Goal: Task Accomplishment & Management: Complete application form

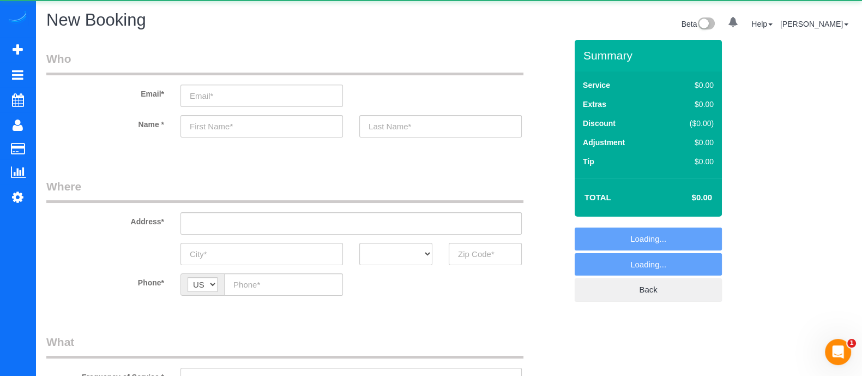
select select "object:1068"
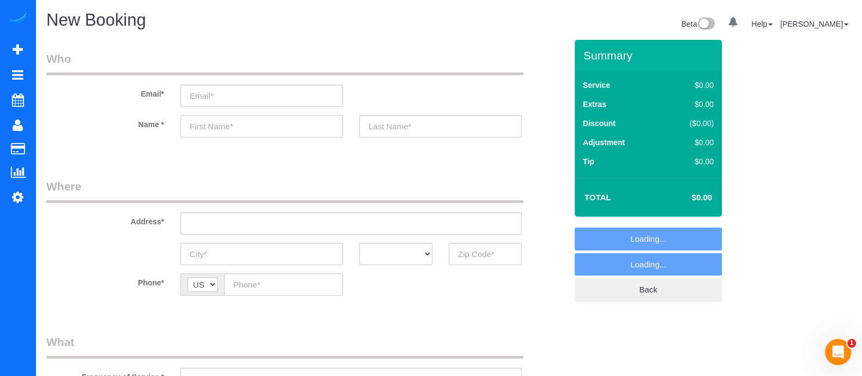
click at [225, 125] on input "text" at bounding box center [261, 126] width 162 height 22
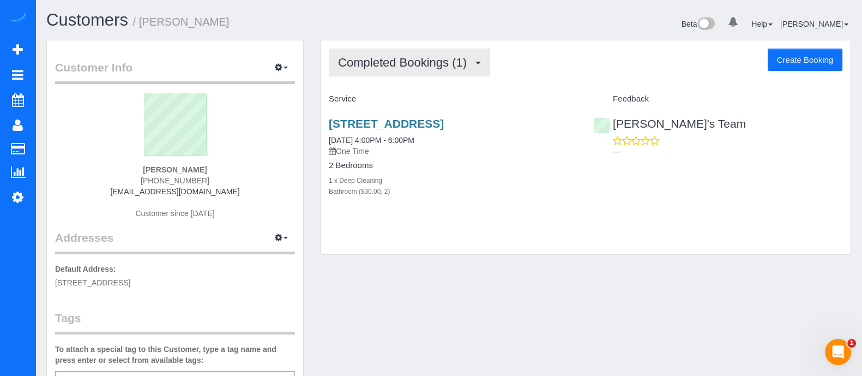
click at [407, 68] on span "Completed Bookings (1)" at bounding box center [405, 63] width 134 height 14
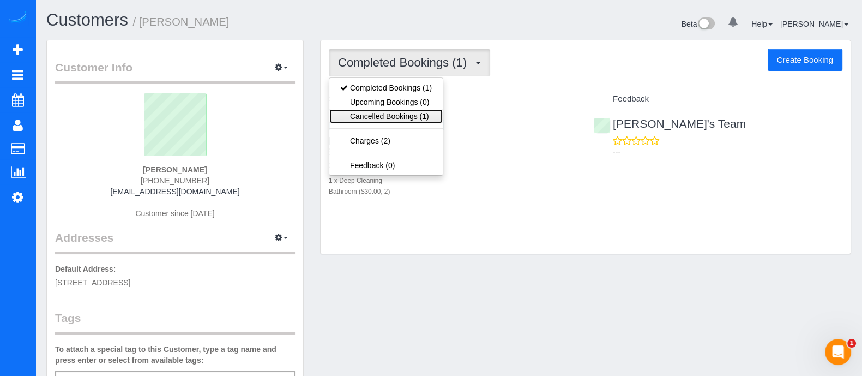
click at [396, 113] on link "Cancelled Bookings (1)" at bounding box center [385, 116] width 113 height 14
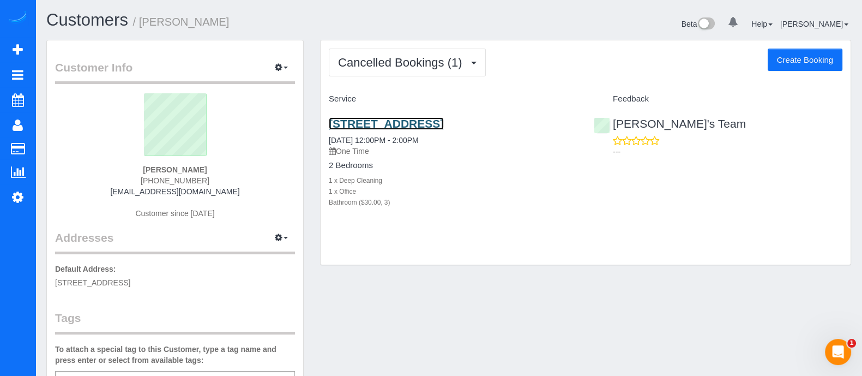
click at [389, 129] on link "[STREET_ADDRESS]" at bounding box center [386, 123] width 115 height 13
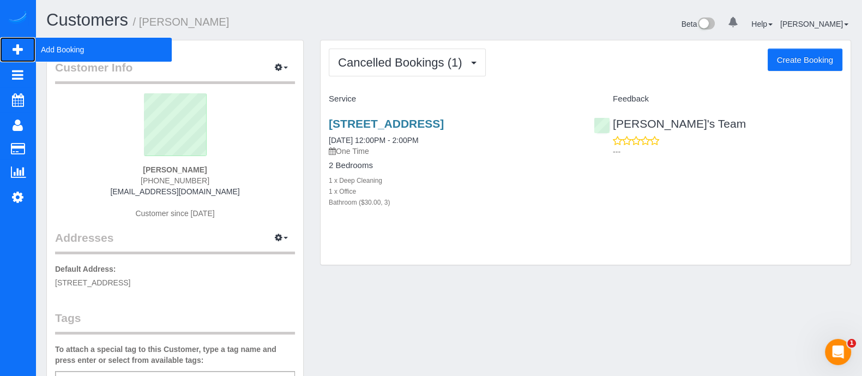
click at [71, 57] on span "Add Booking" at bounding box center [103, 49] width 136 height 25
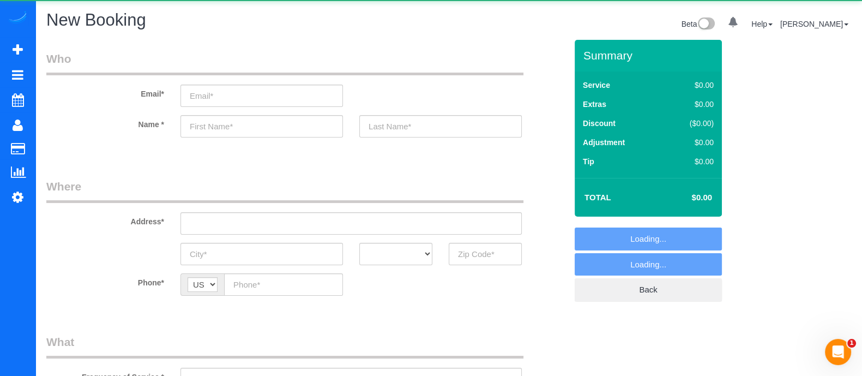
select select "object:4708"
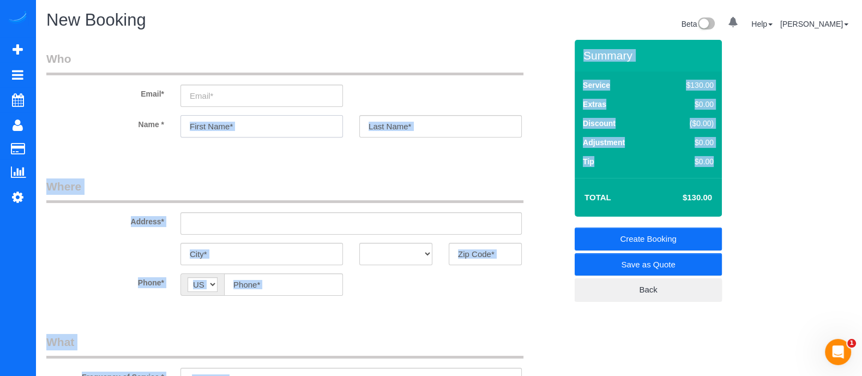
click at [278, 124] on input "text" at bounding box center [261, 126] width 162 height 22
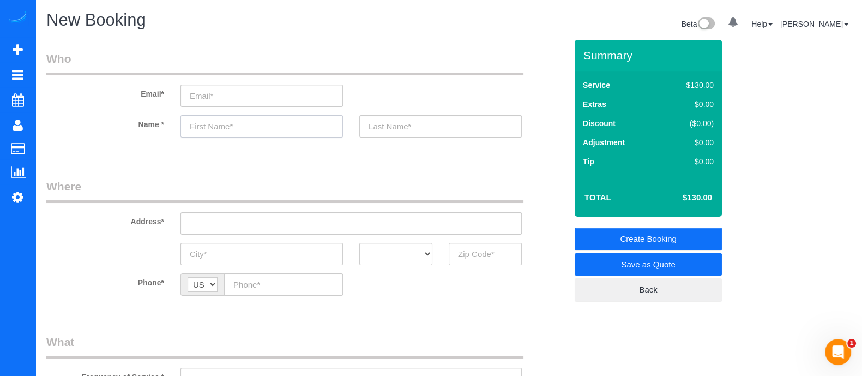
click at [278, 124] on input "text" at bounding box center [261, 126] width 162 height 22
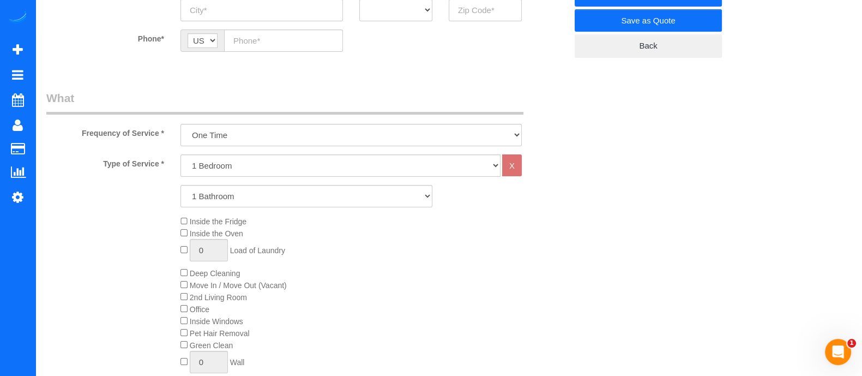
type input "[PERSON_NAME]"
click at [210, 157] on select "1 Bedroom 2 Bedrooms 3 Bedrooms 4 Bedrooms 5 Bedrooms 6 Bedrooms" at bounding box center [340, 165] width 320 height 22
select select "4"
click at [180, 154] on select "1 Bedroom 2 Bedrooms 3 Bedrooms 4 Bedrooms 5 Bedrooms 6 Bedrooms" at bounding box center [340, 165] width 320 height 22
drag, startPoint x: 219, startPoint y: 196, endPoint x: 220, endPoint y: 228, distance: 32.7
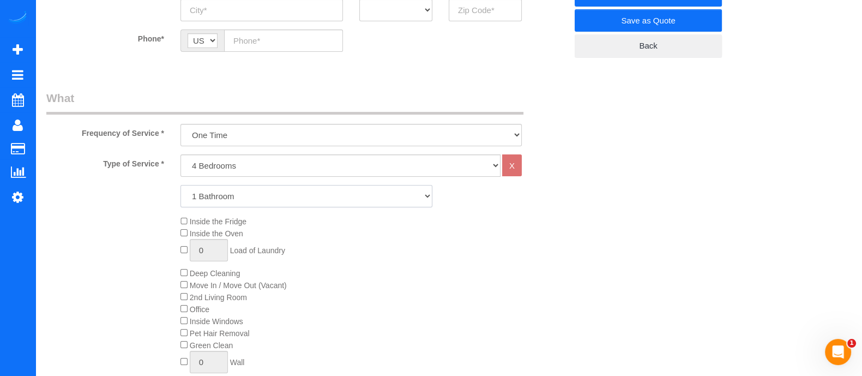
click at [220, 228] on div "Type of Service * 1 Bedroom 2 Bedrooms 3 Bedrooms 4 Bedrooms 5 Bedrooms 6 Bedro…" at bounding box center [306, 277] width 520 height 246
select select "2"
click at [180, 185] on select "1 Bathroom 2 Bathrooms 3 Bathrooms 4 Bathrooms 5 Bathrooms 6 Bathrooms" at bounding box center [306, 196] width 252 height 22
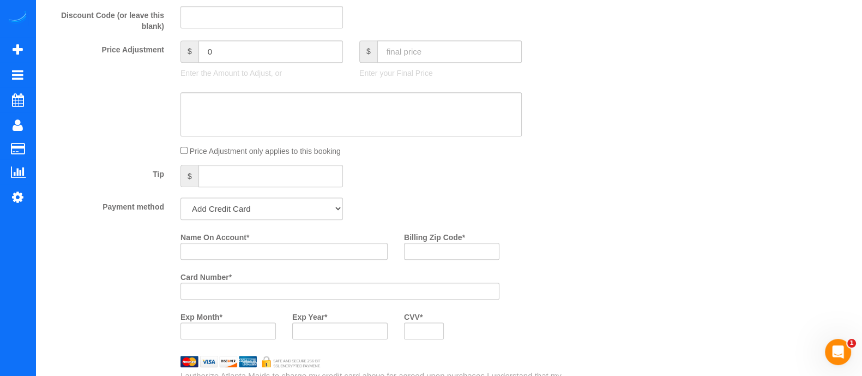
scroll to position [687, 0]
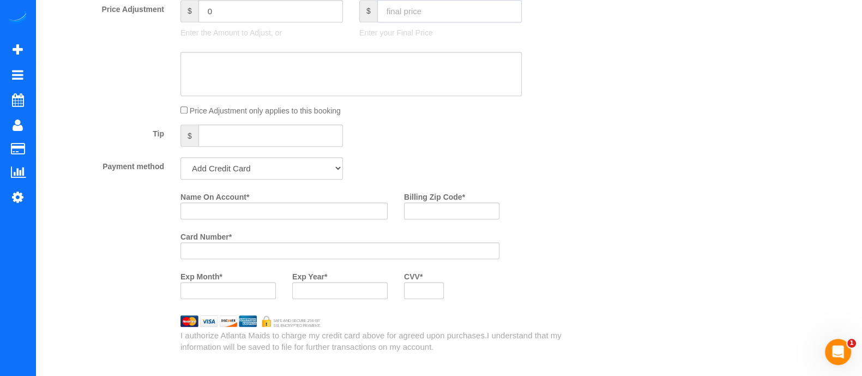
click at [403, 16] on input "text" at bounding box center [449, 11] width 144 height 22
type input "260"
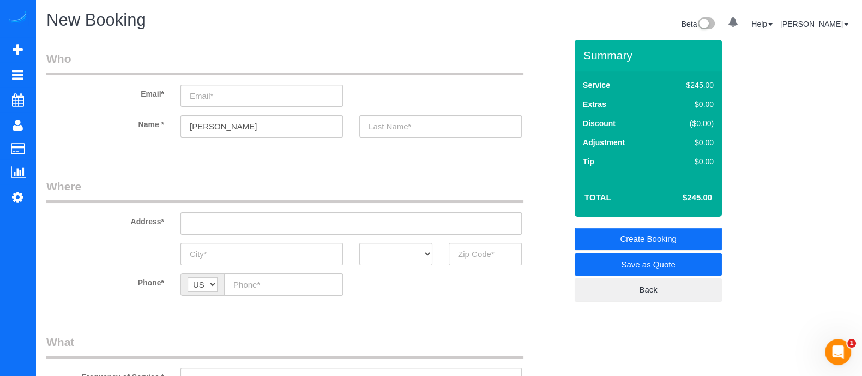
type input "15"
click at [225, 102] on input "email" at bounding box center [261, 96] width 162 height 22
click at [226, 94] on input "email" at bounding box center [261, 96] width 162 height 22
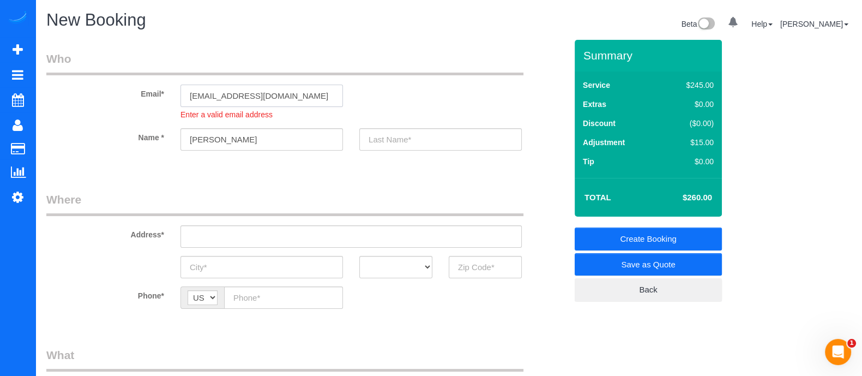
type input "[EMAIL_ADDRESS][DOMAIN_NAME]"
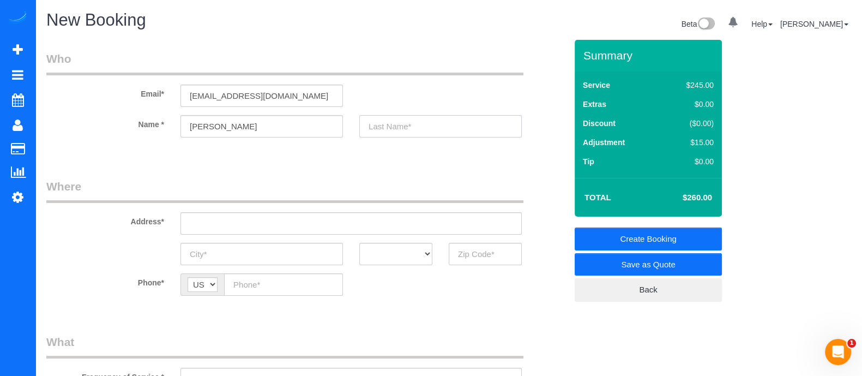
click at [425, 131] on input "text" at bounding box center [440, 126] width 162 height 22
click at [424, 129] on input "text" at bounding box center [440, 126] width 162 height 22
type input "[PERSON_NAME]"
paste input "[STREET_ADDRESS]"
click at [303, 214] on input "[STREET_ADDRESS]" at bounding box center [350, 223] width 341 height 22
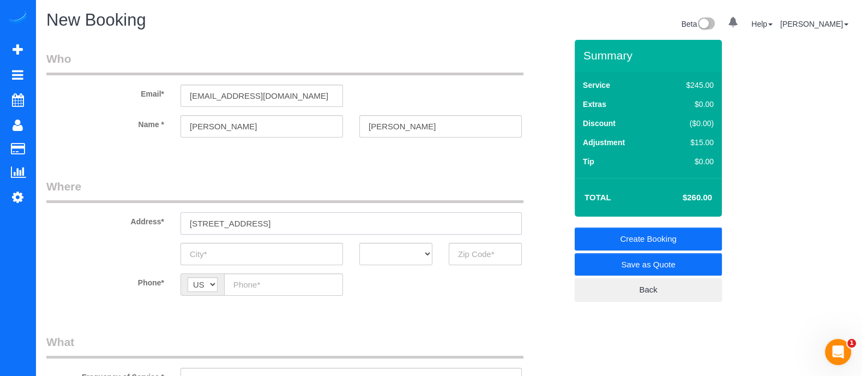
click at [281, 222] on input "[STREET_ADDRESS]" at bounding box center [350, 223] width 341 height 22
click at [296, 224] on input "[STREET_ADDRESS]" at bounding box center [350, 223] width 341 height 22
type input "[STREET_ADDRESS]"
paste input "Austell"
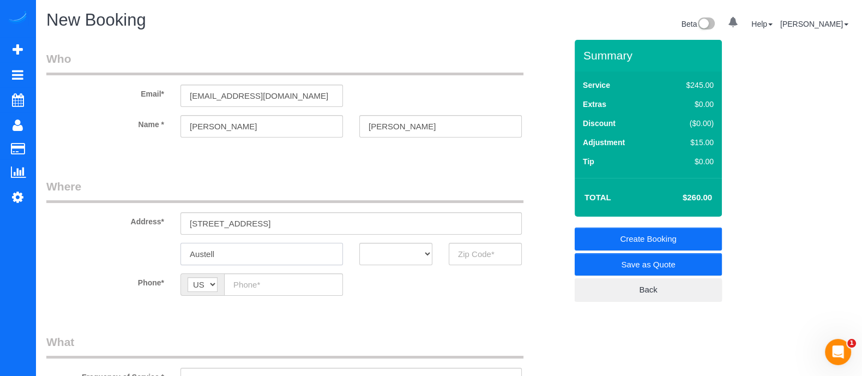
click at [279, 258] on input "Austell" at bounding box center [261, 254] width 162 height 22
type input "Austell"
click at [383, 252] on select "AK AL AR AZ CA CO CT DC DE [GEOGRAPHIC_DATA] [GEOGRAPHIC_DATA] HI IA ID IL IN K…" at bounding box center [395, 254] width 73 height 22
select select "GA"
click at [359, 243] on select "AK AL AR AZ CA CO CT DC DE [GEOGRAPHIC_DATA] [GEOGRAPHIC_DATA] HI IA ID IL IN K…" at bounding box center [395, 254] width 73 height 22
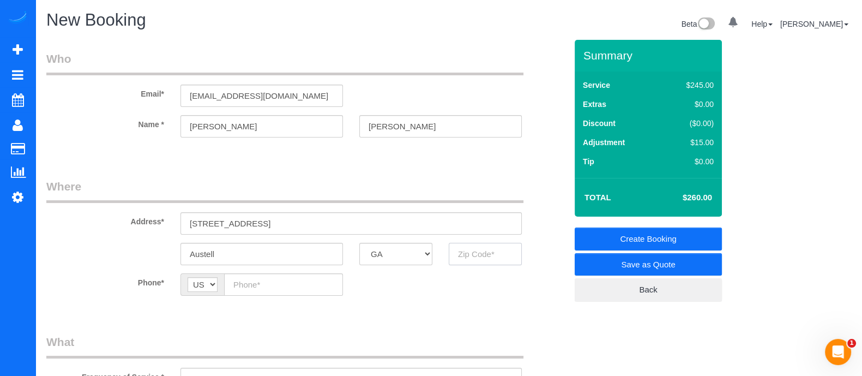
click at [477, 256] on input "text" at bounding box center [485, 254] width 73 height 22
type input "30168"
click at [310, 278] on input "text" at bounding box center [283, 284] width 119 height 22
paste input "[PHONE_NUMBER]"
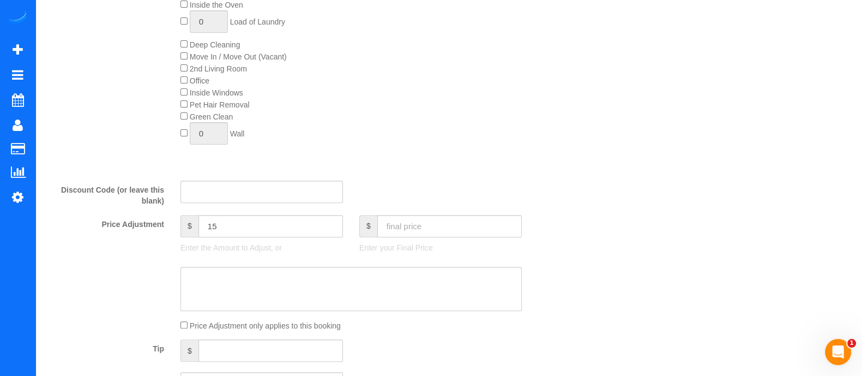
scroll to position [479, 0]
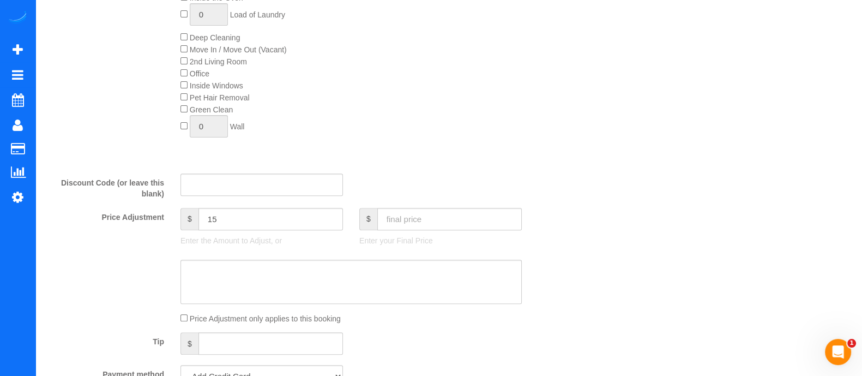
type input "[PHONE_NUMBER]"
click at [314, 225] on input "15" at bounding box center [270, 219] width 144 height 22
type input "1"
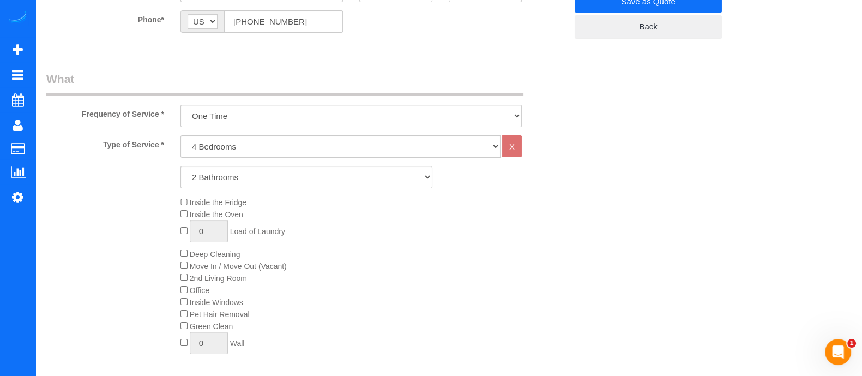
scroll to position [280, 0]
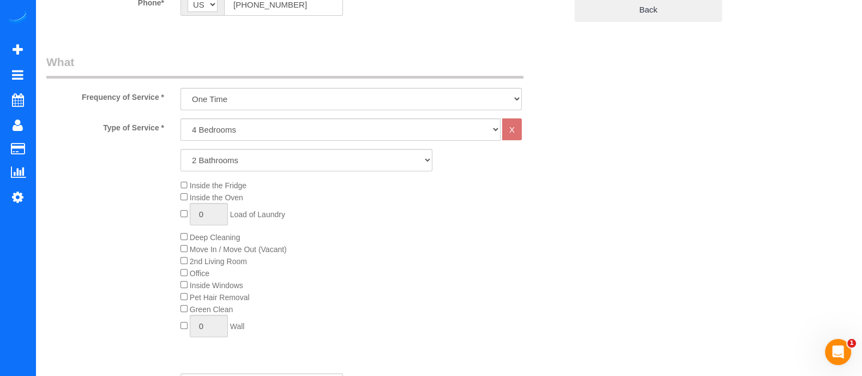
type input "1"
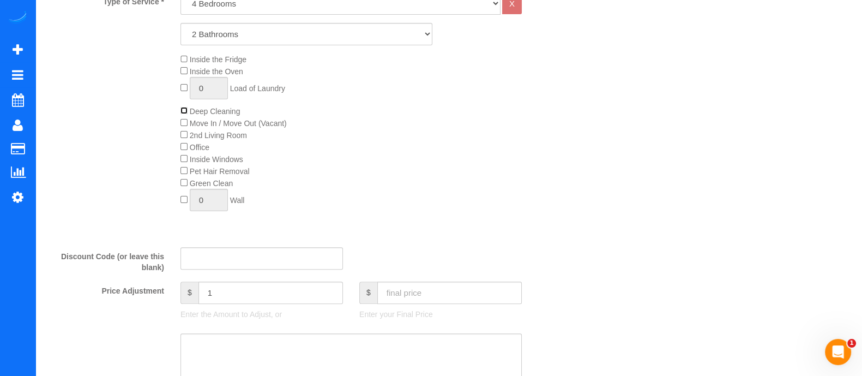
scroll to position [429, 0]
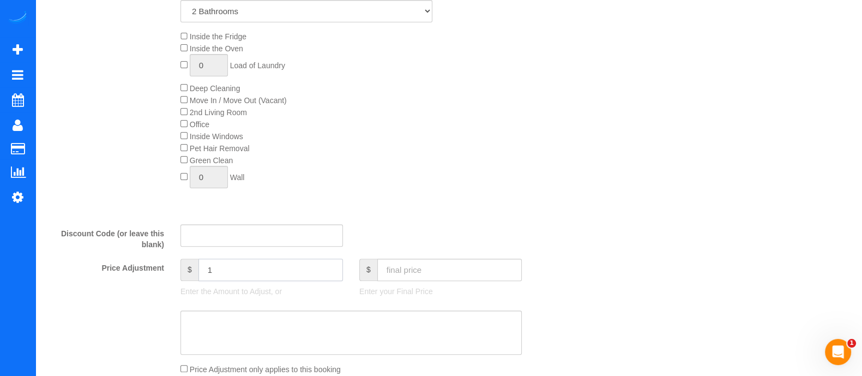
click at [262, 268] on input "1" at bounding box center [270, 269] width 144 height 22
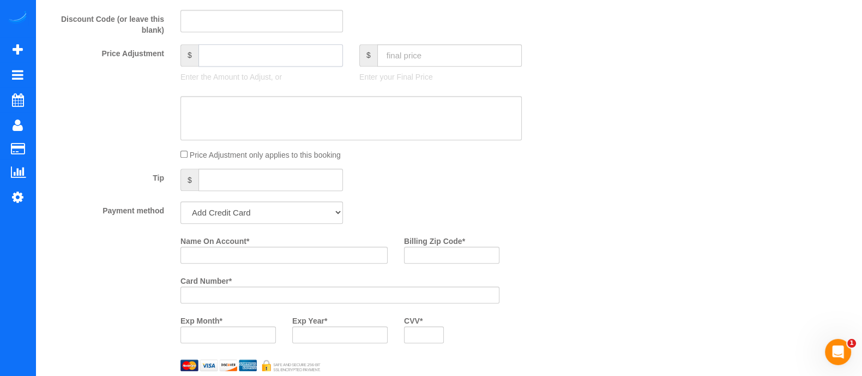
scroll to position [570, 0]
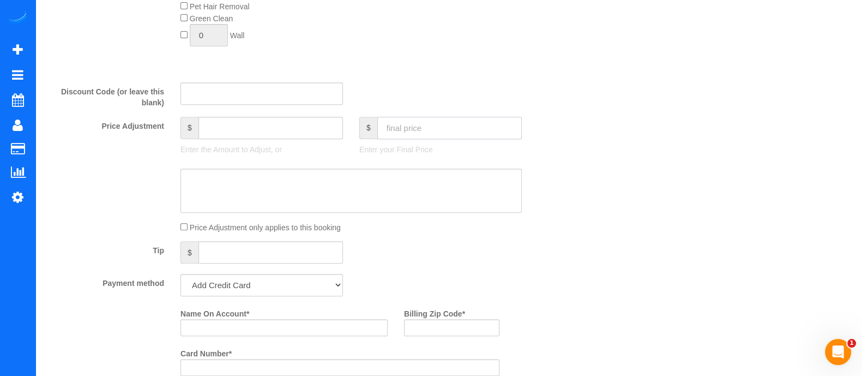
click at [403, 127] on input "text" at bounding box center [449, 128] width 144 height 22
type input "260"
type input "-100"
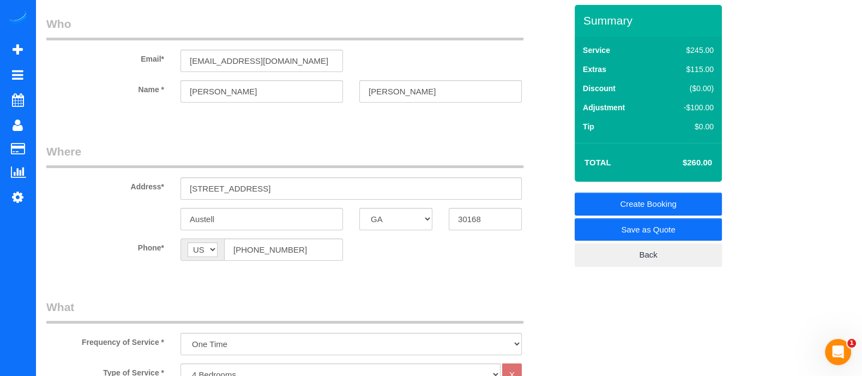
scroll to position [37, 0]
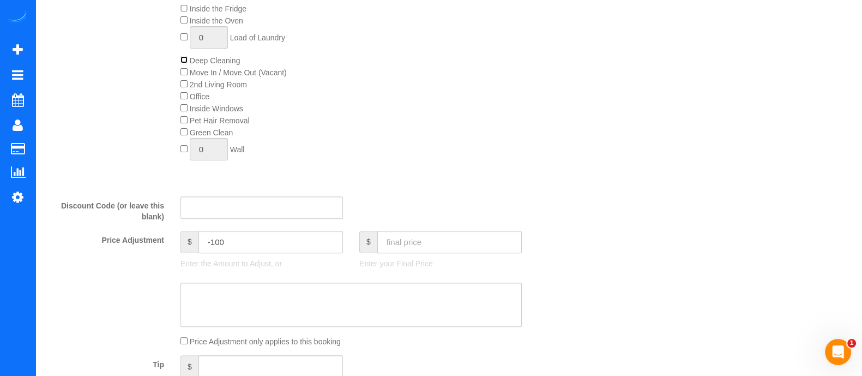
scroll to position [605, 0]
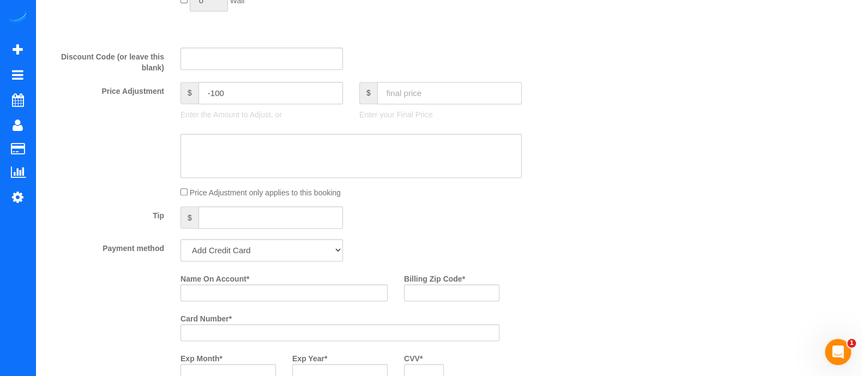
click at [407, 104] on input "text" at bounding box center [449, 93] width 144 height 22
type input "260"
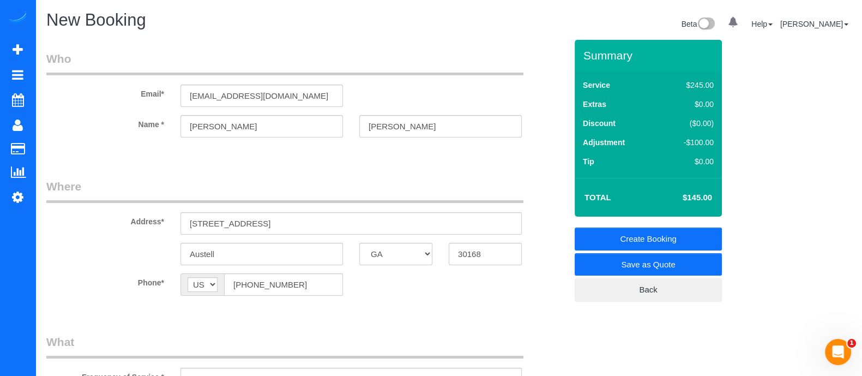
type input "15"
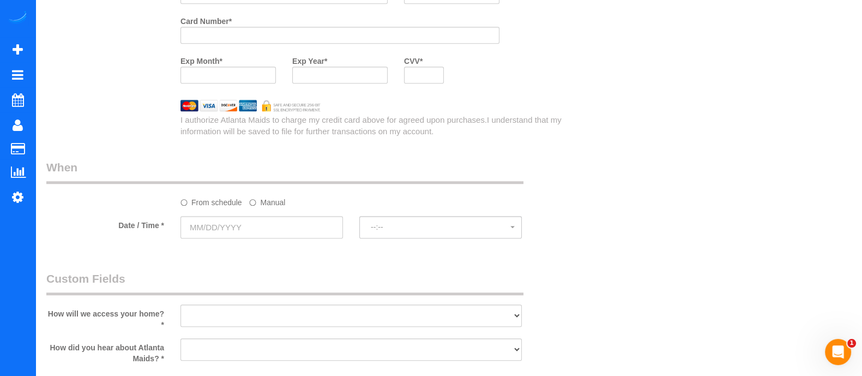
scroll to position [954, 0]
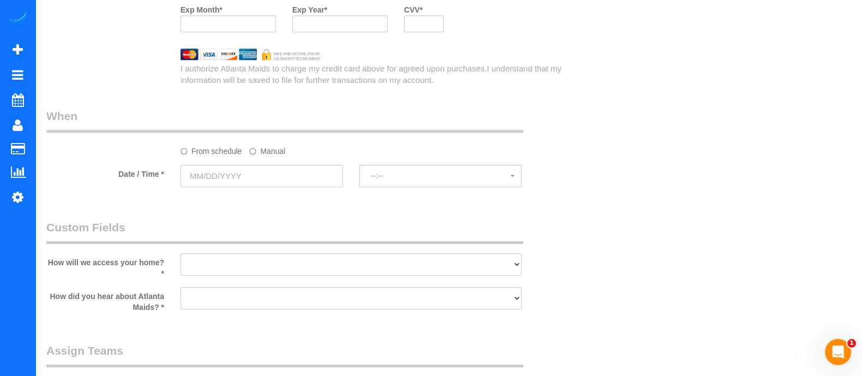
click at [269, 151] on label "Manual" at bounding box center [267, 149] width 36 height 15
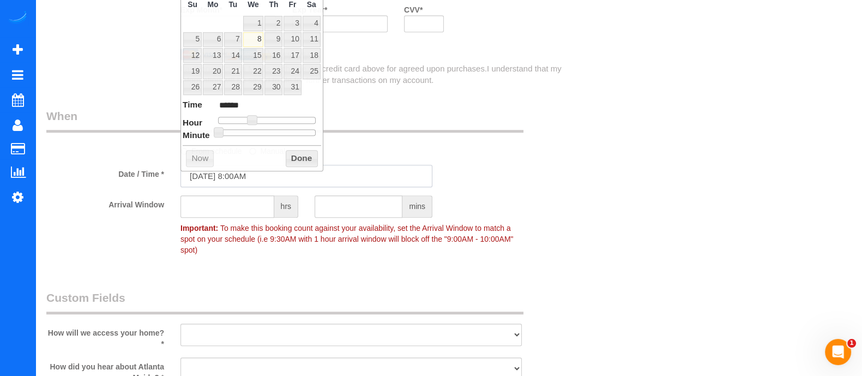
click at [248, 174] on input "[DATE] 8:00AM" at bounding box center [306, 176] width 252 height 22
type input "[DATE] 9:00AM"
type input "******"
type input "[DATE] 10:00AM"
type input "*******"
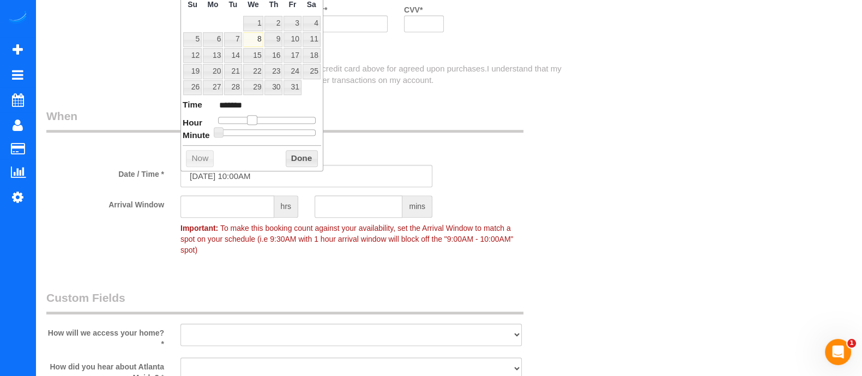
type input "[DATE] 11:00AM"
type input "*******"
type input "[DATE] 12:00PM"
type input "*******"
type input "[DATE] 1:00PM"
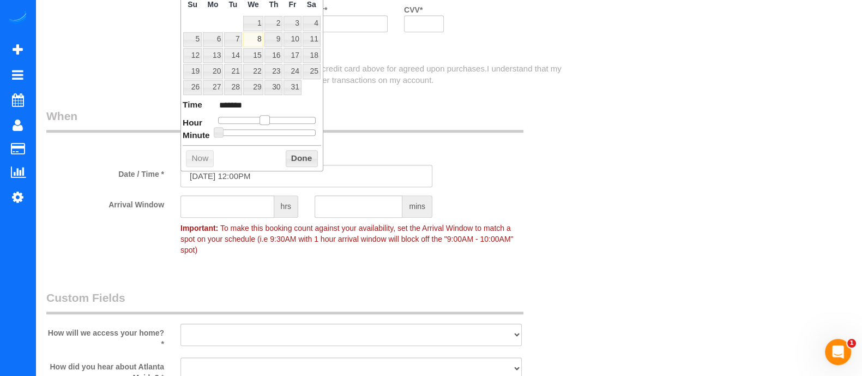
type input "******"
type input "[DATE] 2:00PM"
type input "******"
drag, startPoint x: 253, startPoint y: 118, endPoint x: 278, endPoint y: 118, distance: 25.1
click at [278, 118] on span at bounding box center [277, 120] width 10 height 10
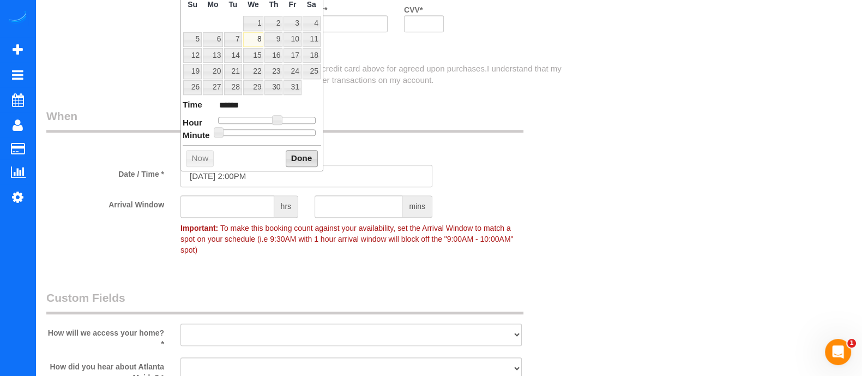
click at [299, 150] on button "Done" at bounding box center [302, 158] width 32 height 17
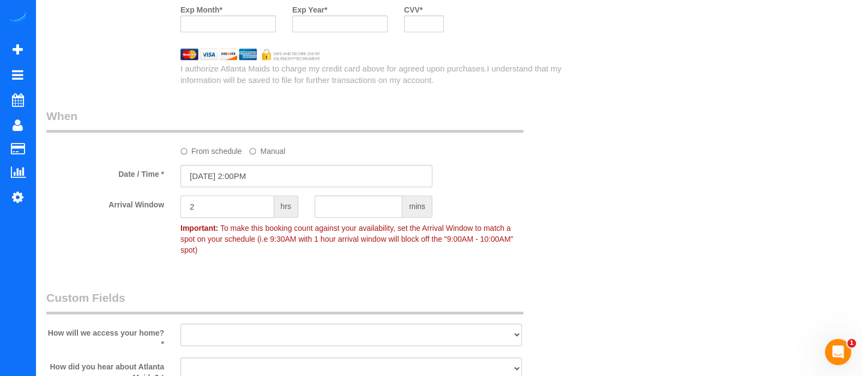
click at [237, 212] on input "2" at bounding box center [227, 206] width 94 height 22
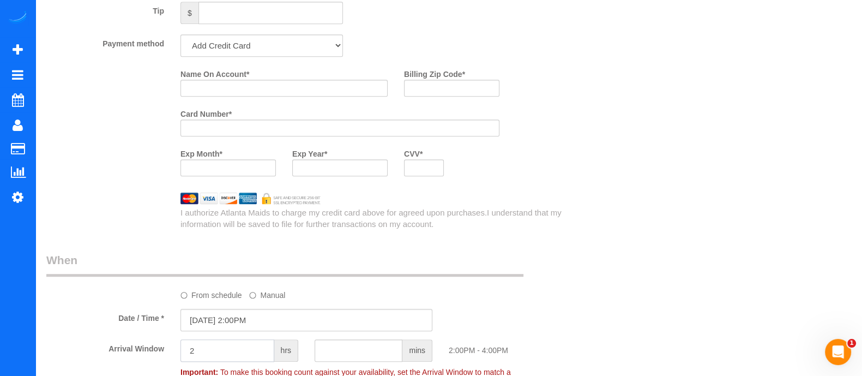
type input "2"
click at [248, 97] on input "Name On Account *" at bounding box center [283, 88] width 207 height 17
type input "[PERSON_NAME]"
click at [425, 87] on input "Billing Zip Code *" at bounding box center [451, 88] width 95 height 17
type input "30168"
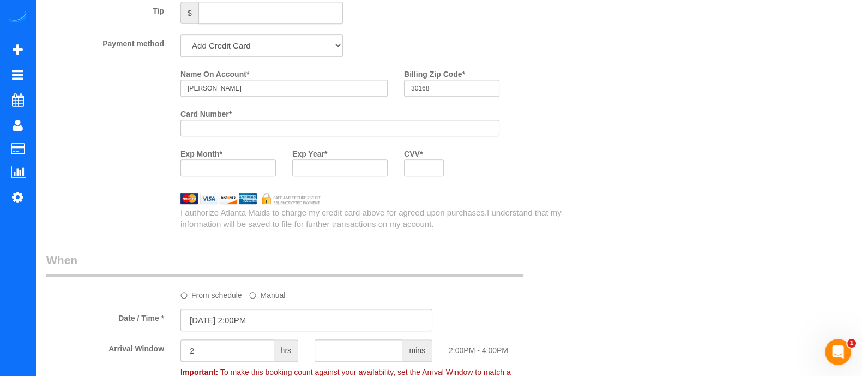
click at [262, 166] on div at bounding box center [227, 167] width 95 height 17
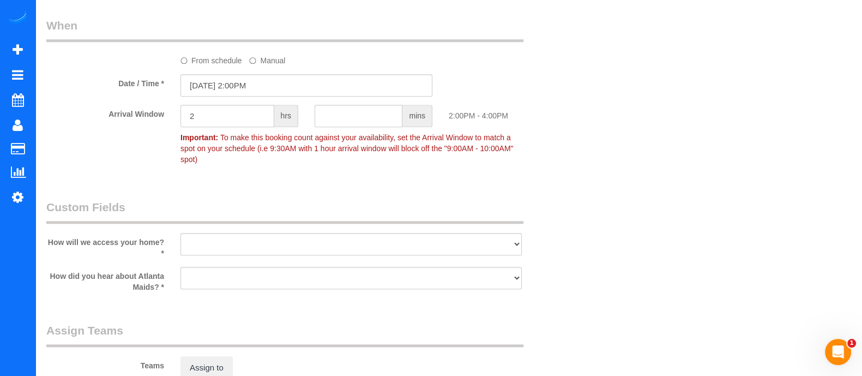
scroll to position [1053, 0]
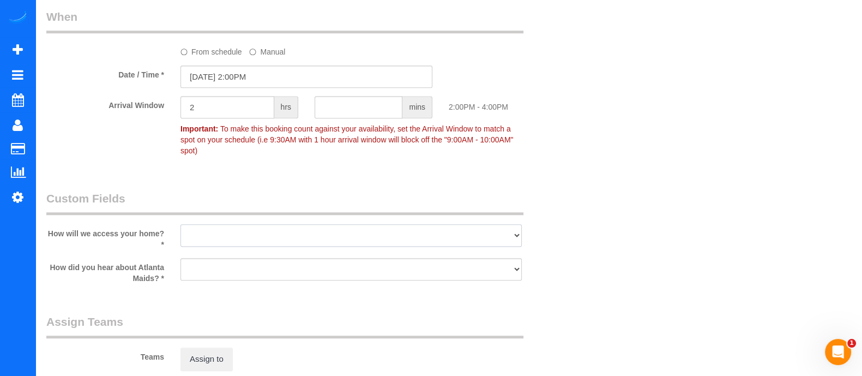
click at [387, 238] on select "I will leave a key I will provide an access code Someone will be home Go to apa…" at bounding box center [350, 235] width 341 height 22
select select "number:3"
click at [180, 224] on select "I will leave a key I will provide an access code Someone will be home Go to apa…" at bounding box center [350, 235] width 341 height 22
drag, startPoint x: 329, startPoint y: 260, endPoint x: 255, endPoint y: 291, distance: 80.6
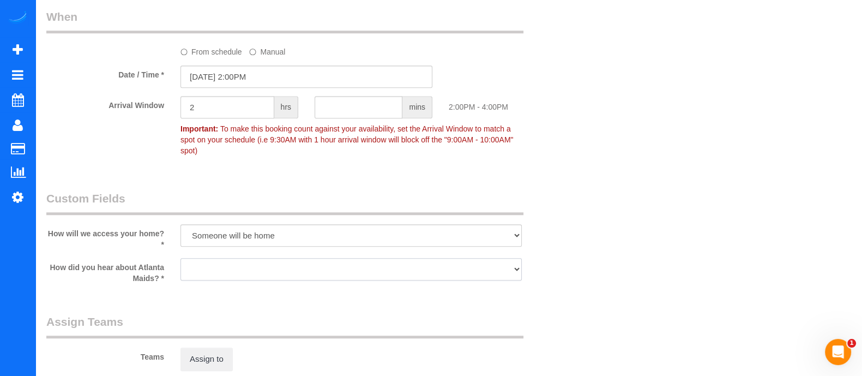
select select "number:6"
click at [180, 258] on select "Google Yelp From a friend Social media Other" at bounding box center [350, 269] width 341 height 22
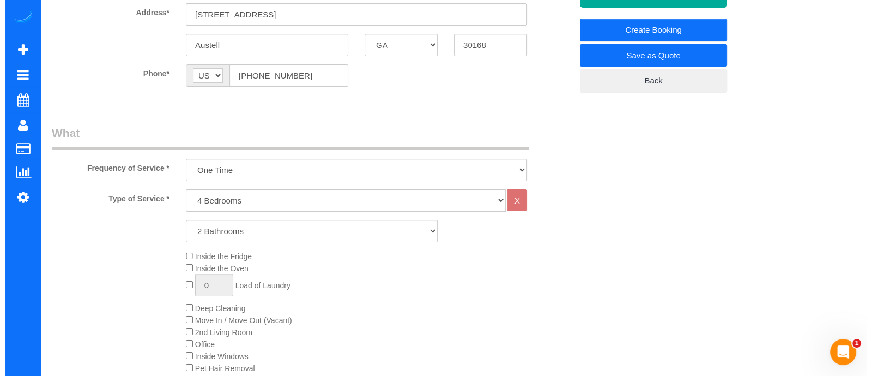
scroll to position [0, 0]
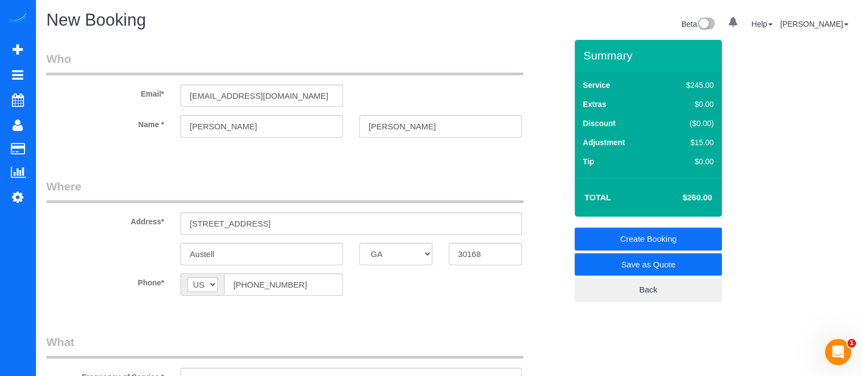
click at [703, 231] on link "Create Booking" at bounding box center [648, 238] width 147 height 23
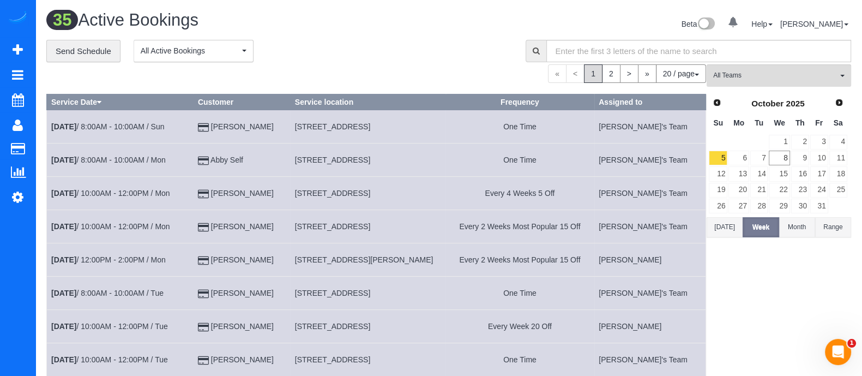
drag, startPoint x: 274, startPoint y: 63, endPoint x: 274, endPoint y: 219, distance: 156.5
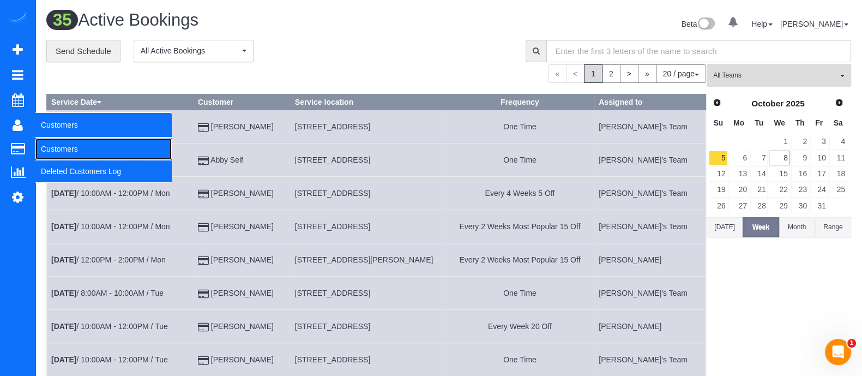
click at [69, 145] on link "Customers" at bounding box center [103, 149] width 136 height 22
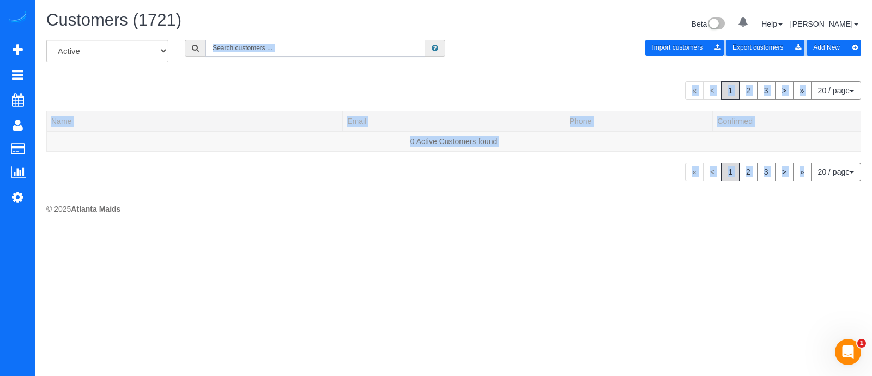
click at [256, 47] on input "text" at bounding box center [316, 48] width 220 height 17
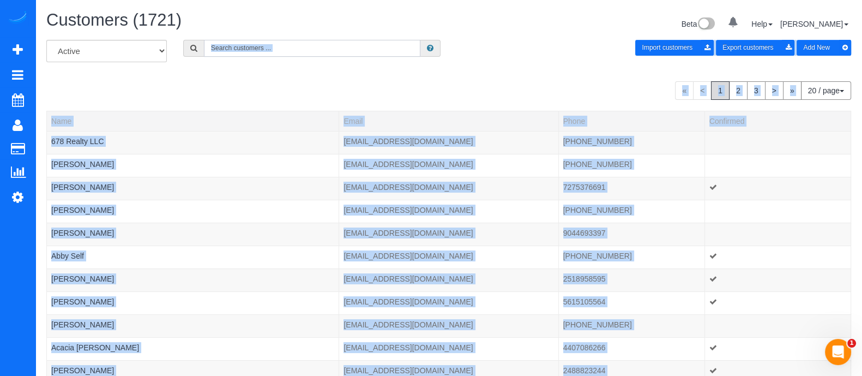
click at [288, 53] on input "text" at bounding box center [312, 48] width 216 height 17
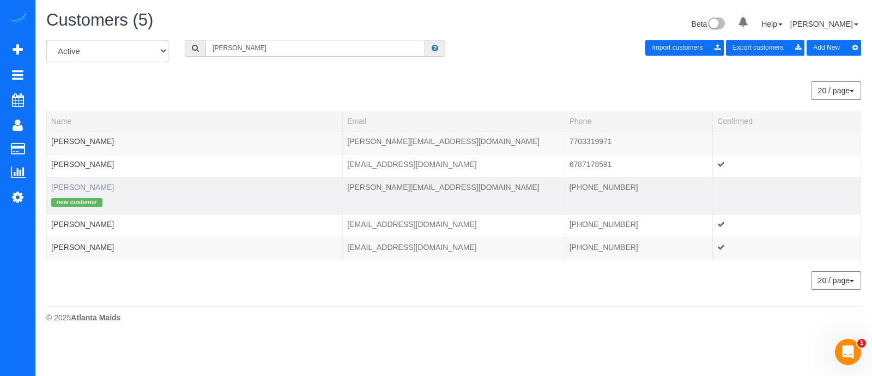
type input "[PERSON_NAME]"
click at [84, 188] on link "[PERSON_NAME]" at bounding box center [82, 187] width 63 height 9
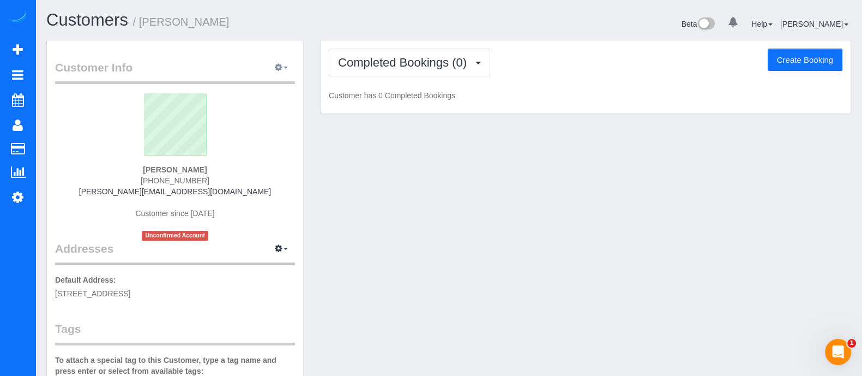
click at [289, 75] on button "button" at bounding box center [281, 67] width 27 height 17
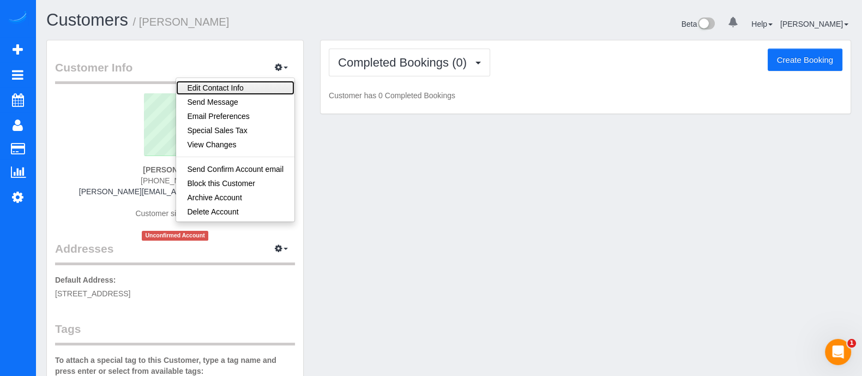
click at [256, 82] on link "Edit Contact Info" at bounding box center [235, 88] width 118 height 14
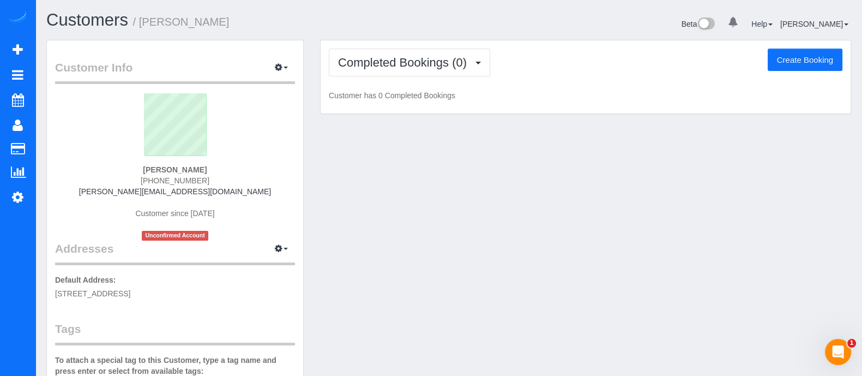
select select "GA"
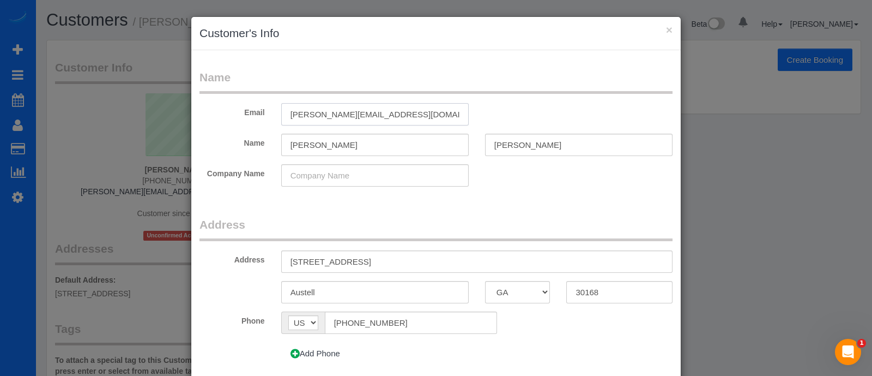
drag, startPoint x: 412, startPoint y: 109, endPoint x: 266, endPoint y: 99, distance: 145.9
click at [266, 99] on fieldset "Name Email [PERSON_NAME][EMAIL_ADDRESS][DOMAIN_NAME] Name [PERSON_NAME] Company…" at bounding box center [436, 131] width 473 height 125
paste input "[PERSON_NAME]"
type input "[EMAIL_ADDRESS][DOMAIN_NAME]"
click at [299, 139] on input "[PERSON_NAME]" at bounding box center [375, 145] width 188 height 22
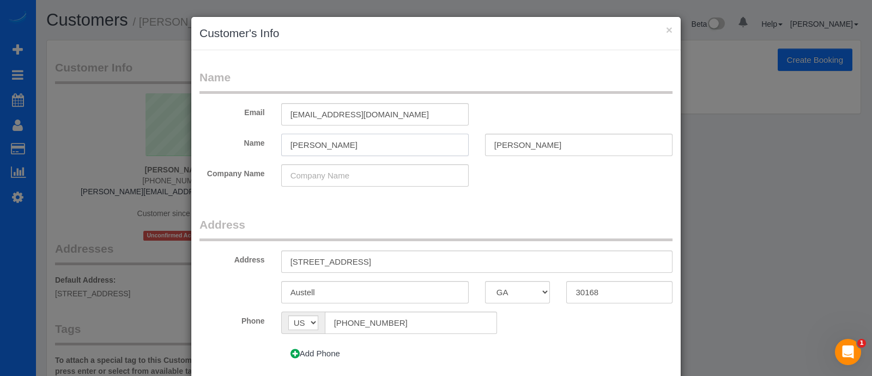
type input "[PERSON_NAME]"
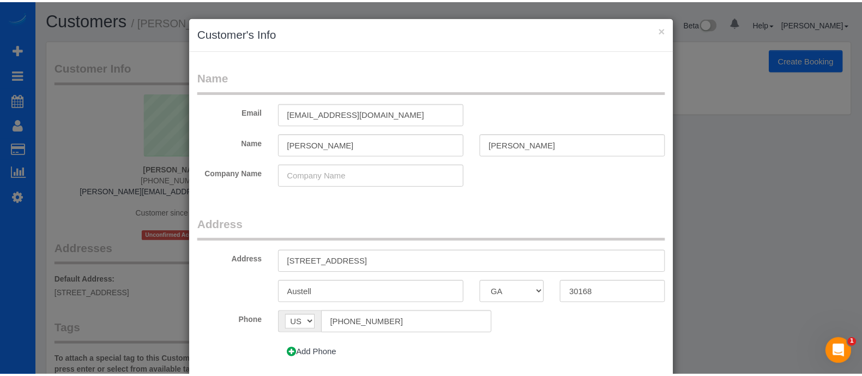
scroll to position [83, 0]
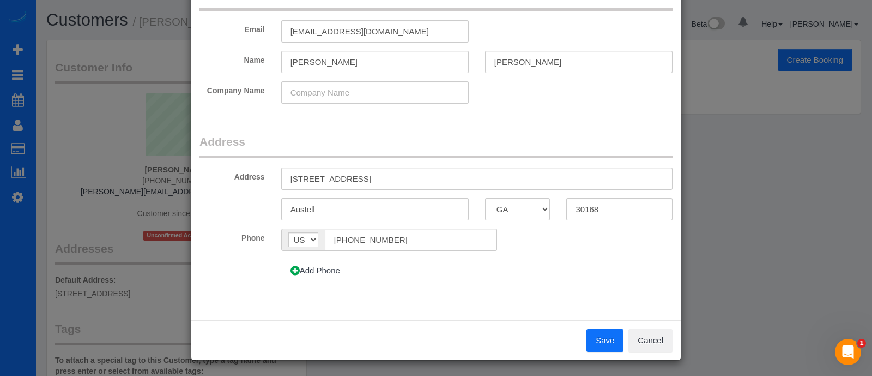
click at [591, 344] on button "Save" at bounding box center [605, 340] width 37 height 23
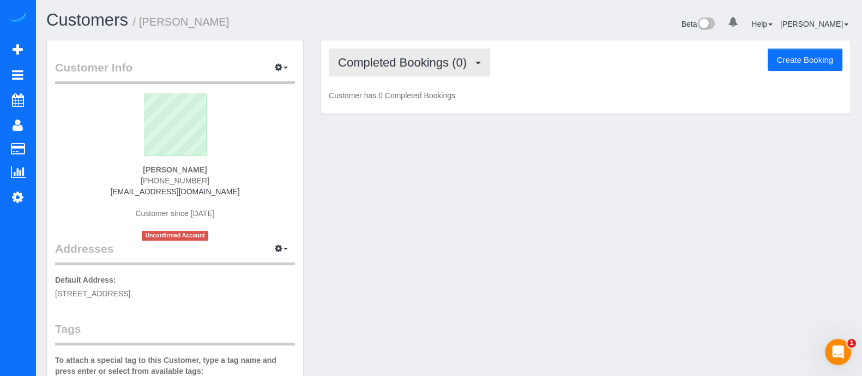
click at [475, 58] on button "Completed Bookings (0)" at bounding box center [409, 63] width 161 height 28
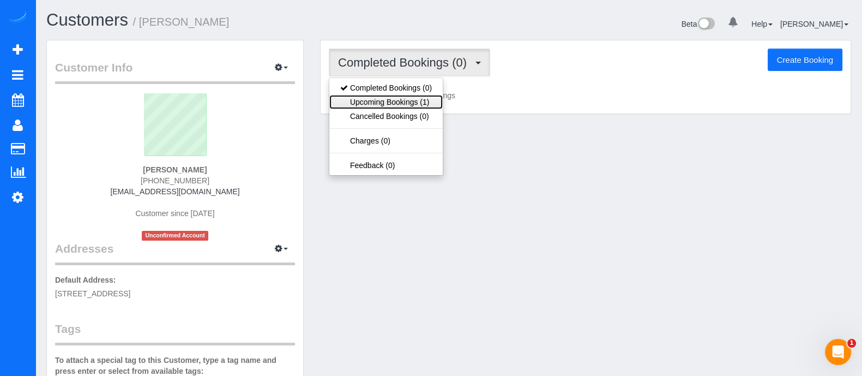
click at [387, 106] on link "Upcoming Bookings (1)" at bounding box center [385, 102] width 113 height 14
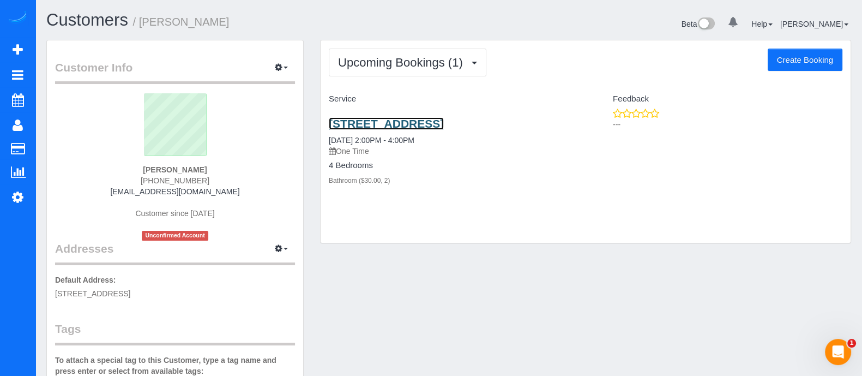
click at [401, 130] on link "[STREET_ADDRESS]" at bounding box center [386, 123] width 115 height 13
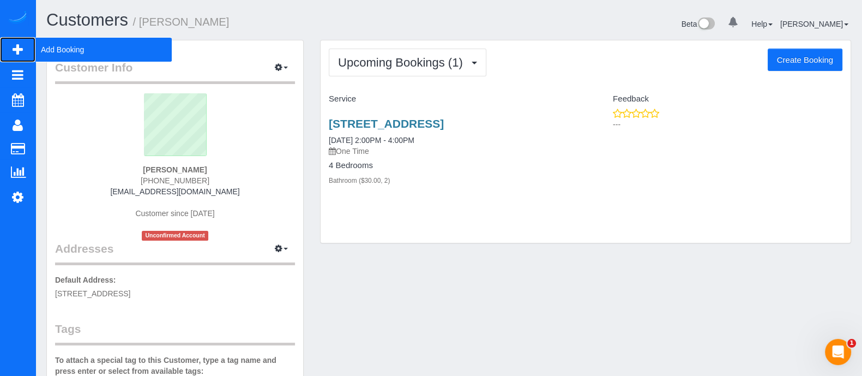
click at [90, 54] on span "Add Booking" at bounding box center [103, 49] width 136 height 25
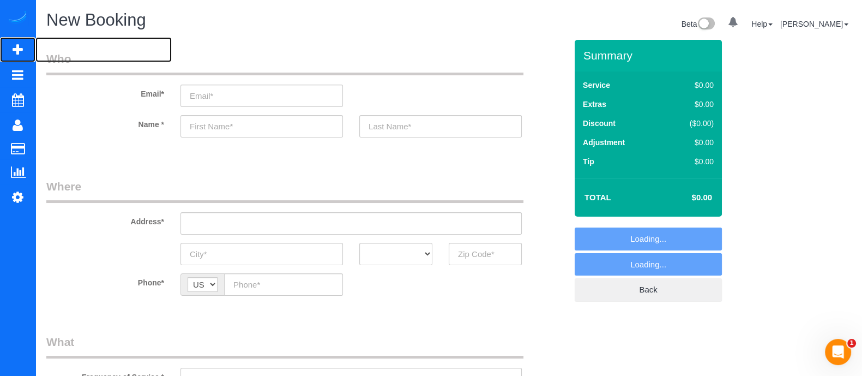
select select "object:6187"
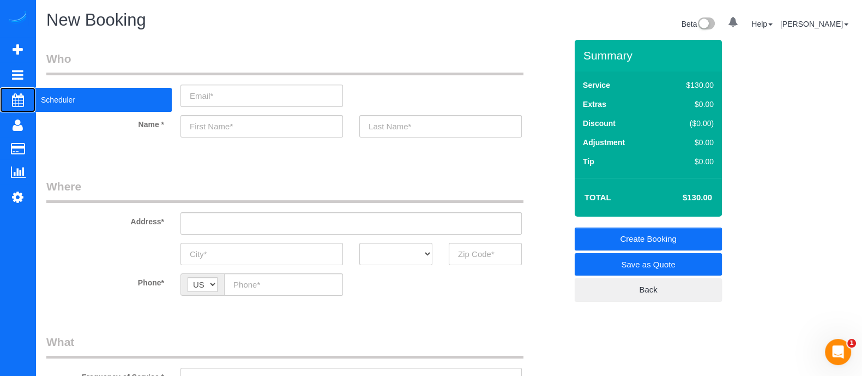
click at [53, 103] on span "Scheduler" at bounding box center [103, 99] width 136 height 25
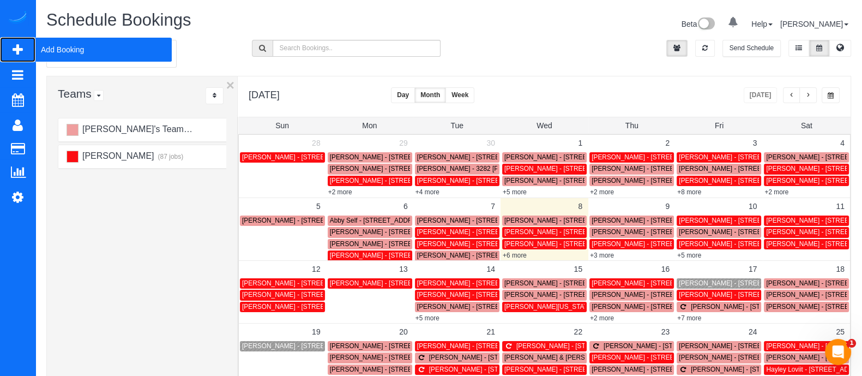
click at [52, 43] on span "Add Booking" at bounding box center [103, 49] width 136 height 25
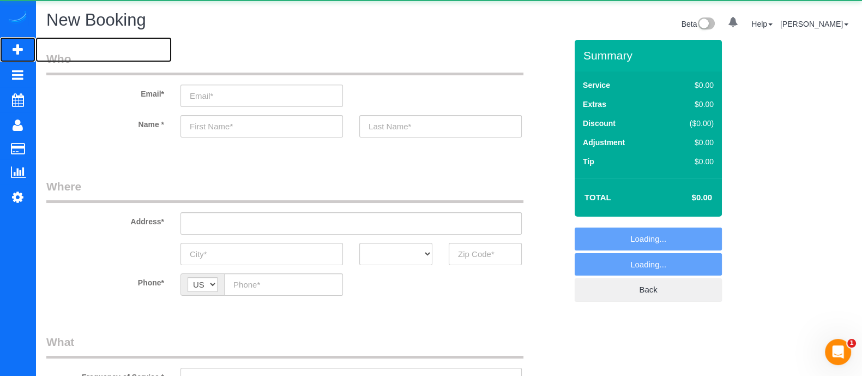
select select "object:6798"
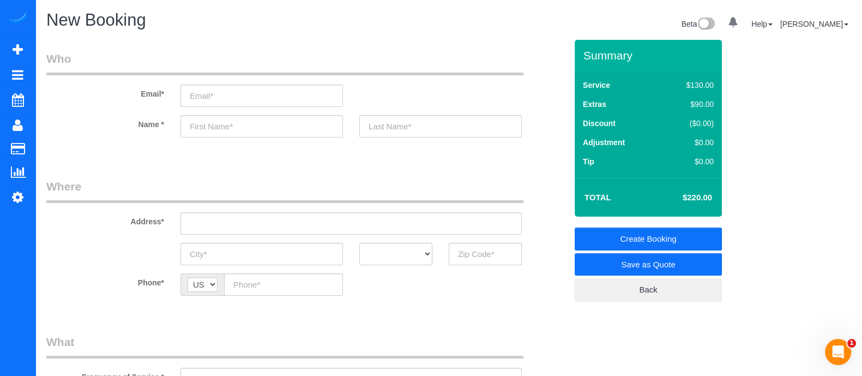
click at [380, 38] on div "New Booking Beta 0 Your Notifications You have 0 alerts Help Help Docs Take a T…" at bounding box center [448, 25] width 821 height 29
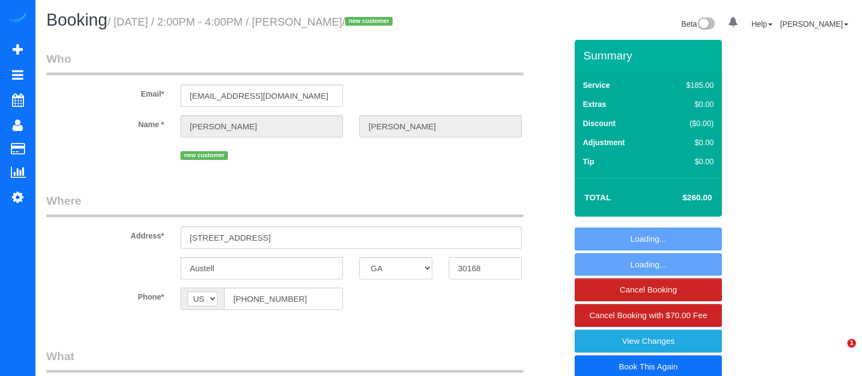
select select "GA"
select select "object:771"
select select "2"
select select "spot1"
select select "number:3"
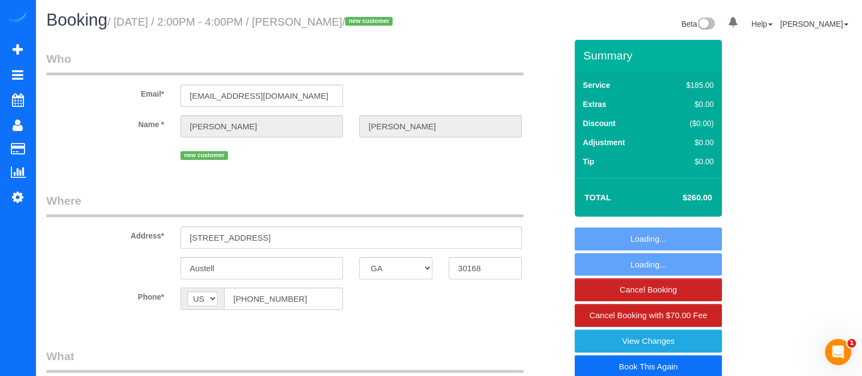
select select "number:6"
select select "object:775"
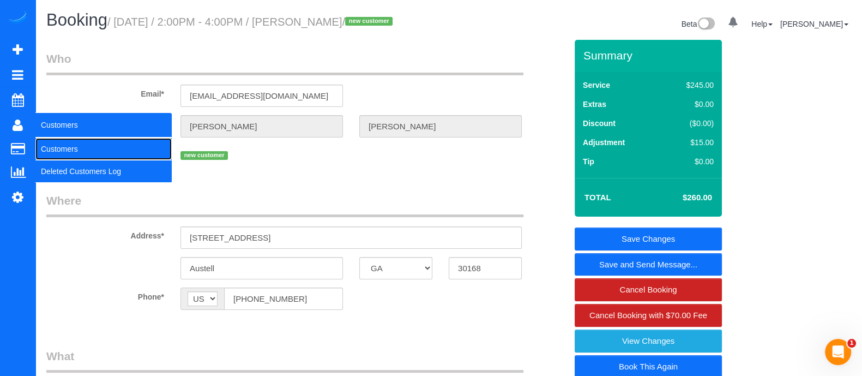
click at [74, 145] on link "Customers" at bounding box center [103, 149] width 136 height 22
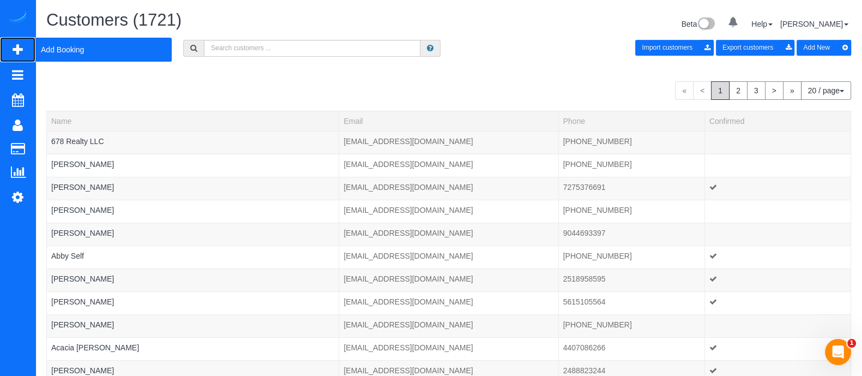
click at [79, 50] on span "Add Booking" at bounding box center [103, 49] width 136 height 25
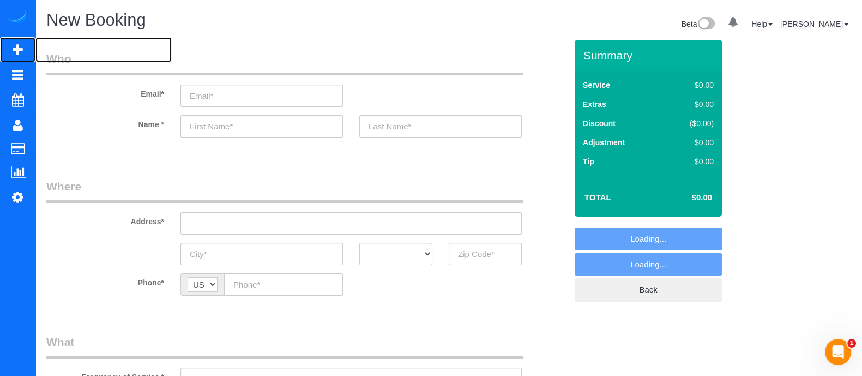
select select "object:1336"
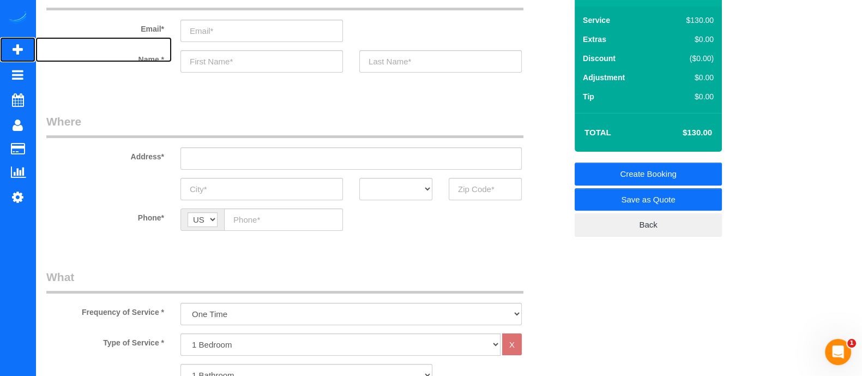
scroll to position [47, 0]
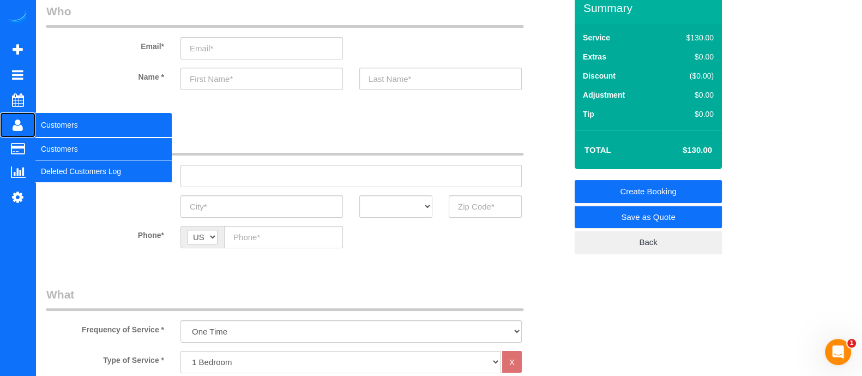
click at [50, 112] on span "Customers" at bounding box center [103, 124] width 136 height 25
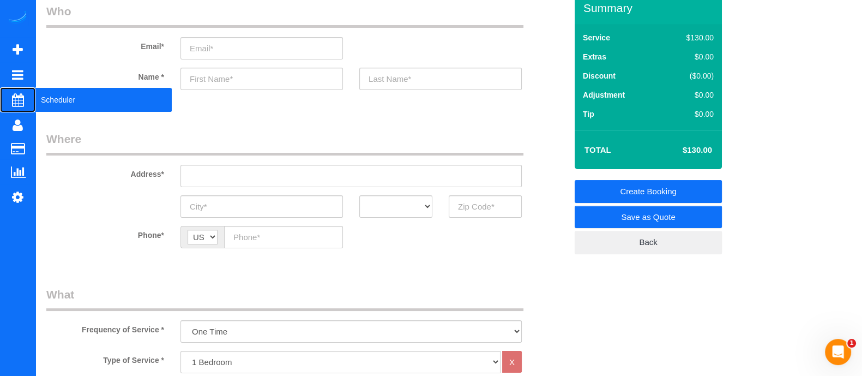
click at [55, 103] on span "Scheduler" at bounding box center [103, 99] width 136 height 25
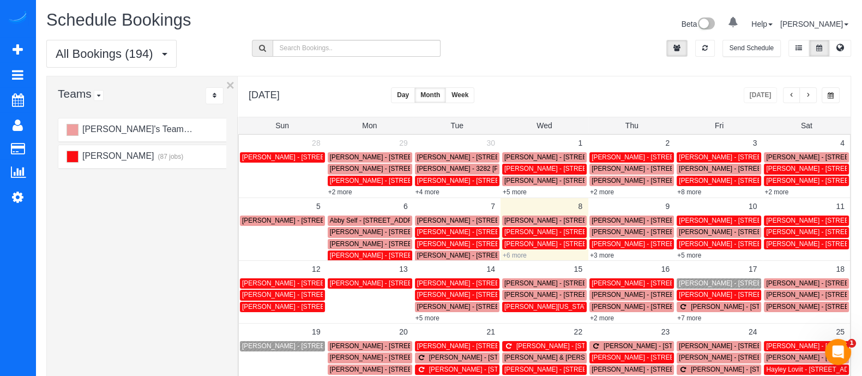
click at [517, 256] on link "+6 more" at bounding box center [515, 255] width 24 height 8
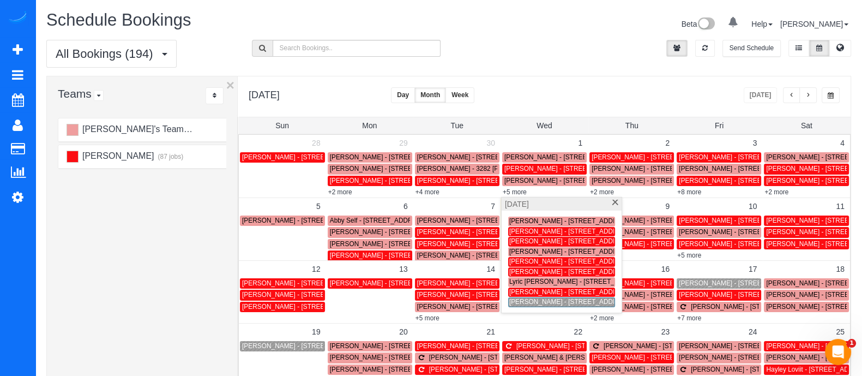
click at [531, 302] on span "[PERSON_NAME] - [STREET_ADDRESS]" at bounding box center [570, 302] width 123 height 8
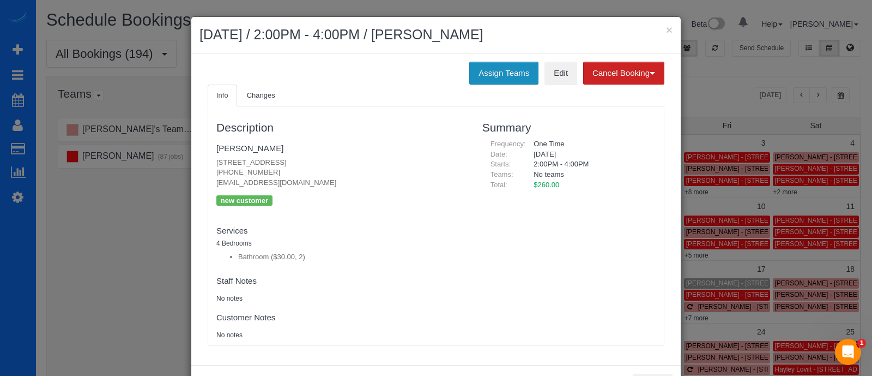
click at [515, 76] on button "Assign Teams" at bounding box center [503, 73] width 69 height 23
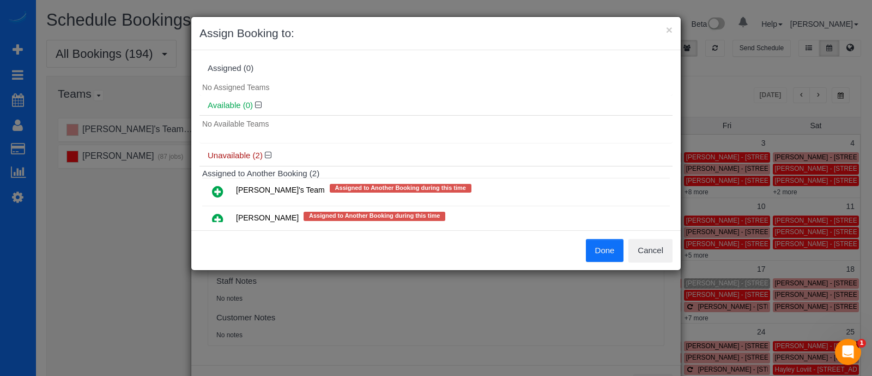
click at [217, 194] on icon at bounding box center [217, 191] width 11 height 13
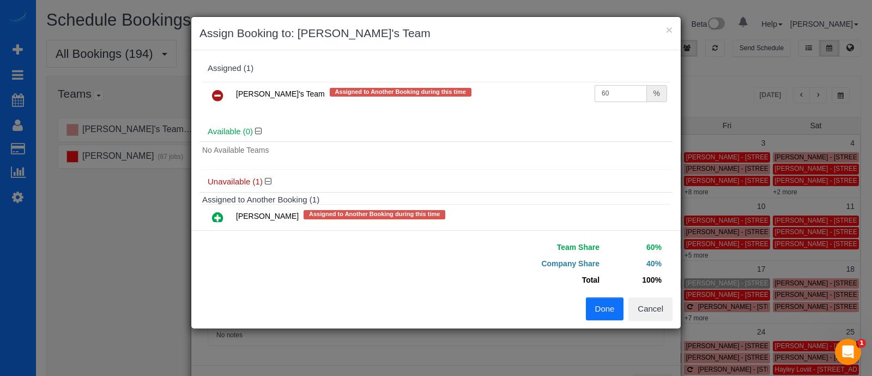
click at [613, 92] on input "60" at bounding box center [621, 93] width 52 height 17
type input "6"
type input "57.7"
click at [589, 301] on button "Done" at bounding box center [605, 308] width 38 height 23
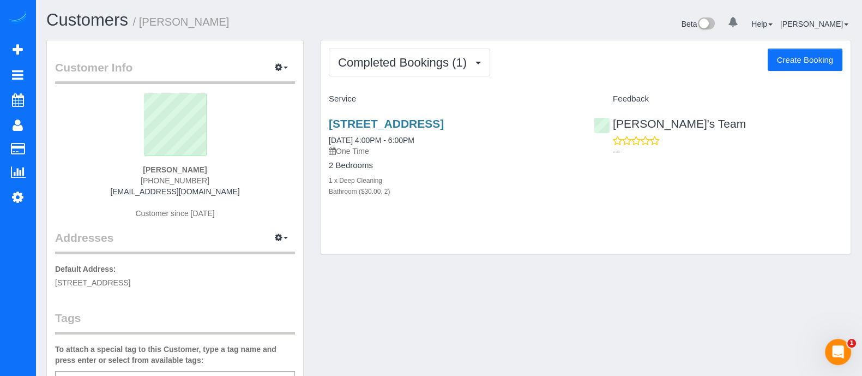
drag, startPoint x: 148, startPoint y: 169, endPoint x: 174, endPoint y: 167, distance: 26.2
click at [174, 167] on div "Blaine Berry (404) 345-2464 admin@sterlinglegalgroup.com Customer since 2025" at bounding box center [175, 161] width 240 height 136
copy strong "Blaine"
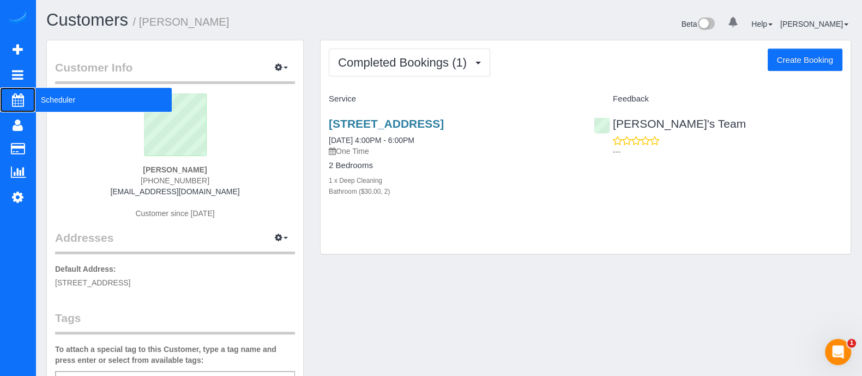
click at [59, 108] on span "Scheduler" at bounding box center [103, 99] width 136 height 25
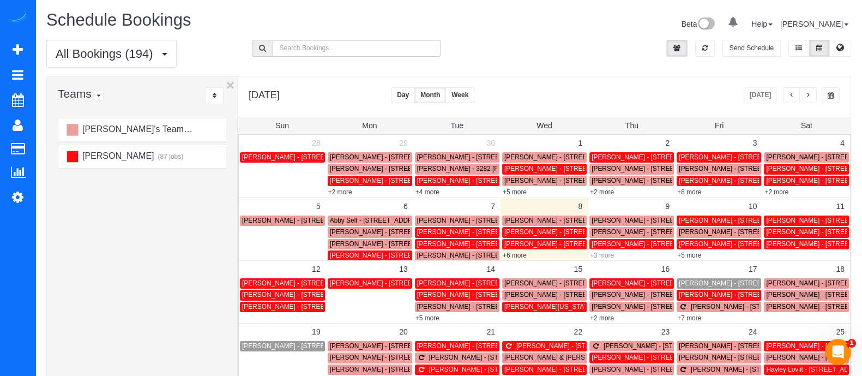
click at [609, 251] on link "+3 more" at bounding box center [602, 255] width 24 height 8
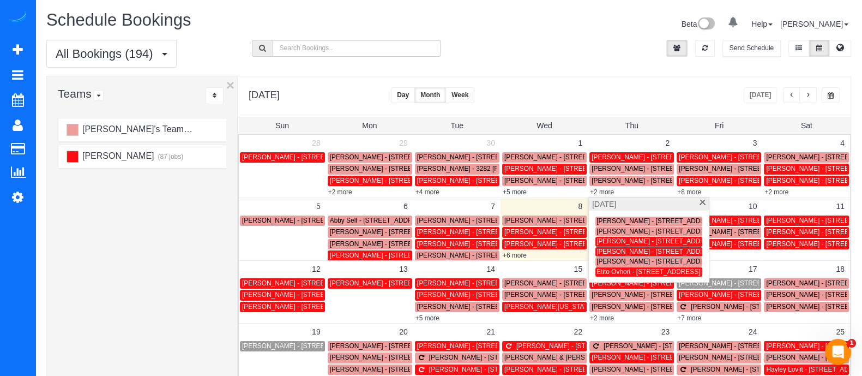
click at [607, 271] on span "Etito Ovhori - [STREET_ADDRESS][PERSON_NAME]" at bounding box center [675, 272] width 157 height 8
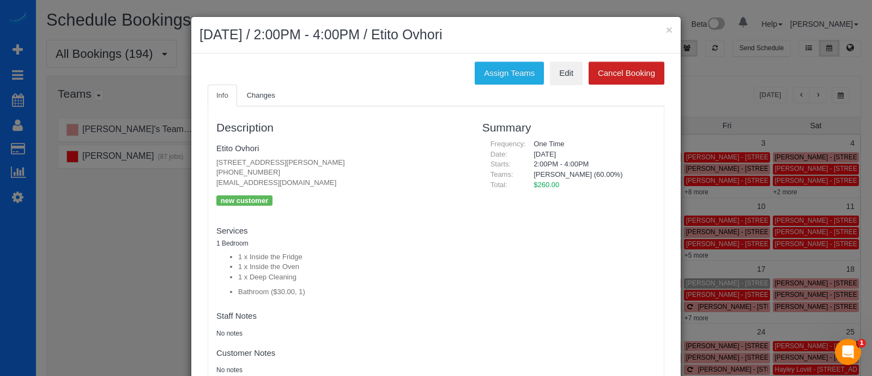
drag, startPoint x: 267, startPoint y: 169, endPoint x: 208, endPoint y: 170, distance: 58.9
click at [208, 170] on div "Description Etito Ovhori 400 Pharr Rd Neatlanta, Ga 30305, Usa 360, Atlanta, GA…" at bounding box center [341, 243] width 266 height 263
copy p "(973) 289-3289"
click at [666, 28] on button "×" at bounding box center [669, 29] width 7 height 11
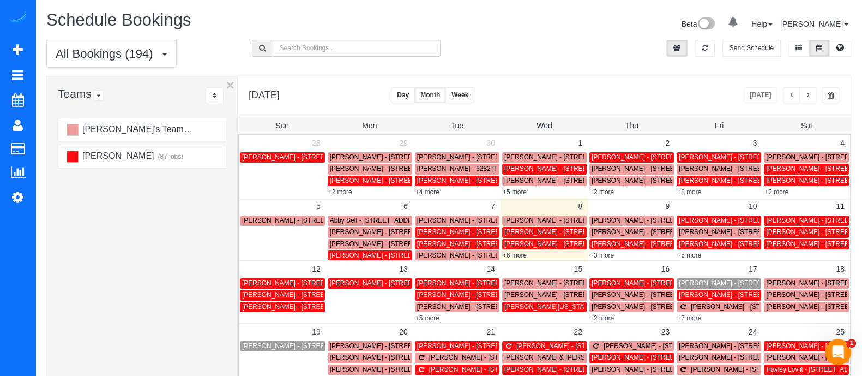
click at [415, 99] on button "Day" at bounding box center [403, 95] width 24 height 16
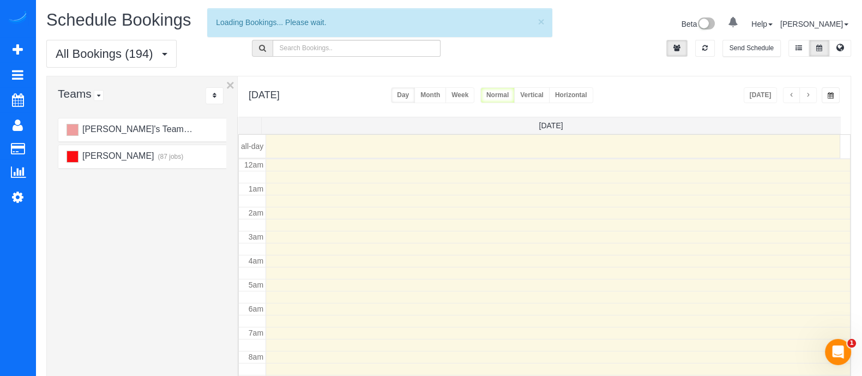
scroll to position [143, 0]
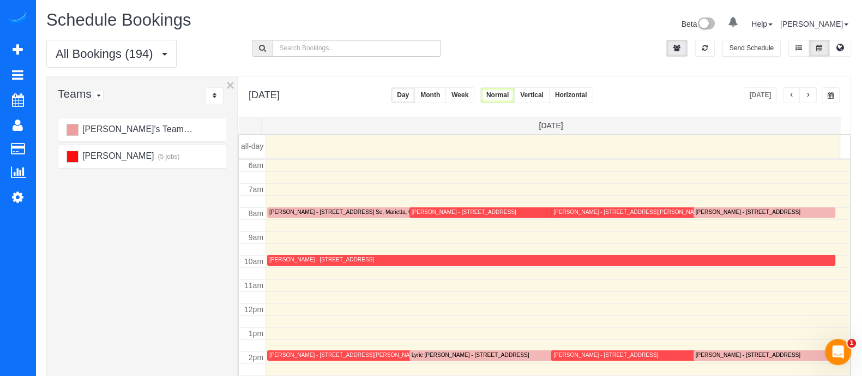
click at [810, 93] on span "button" at bounding box center [807, 95] width 5 height 7
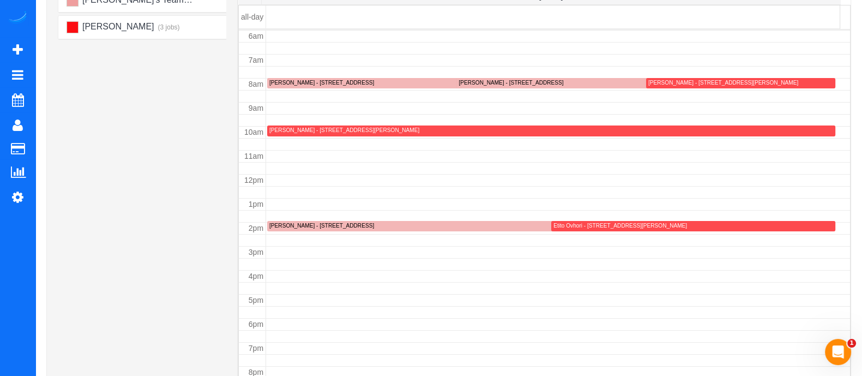
scroll to position [126, 0]
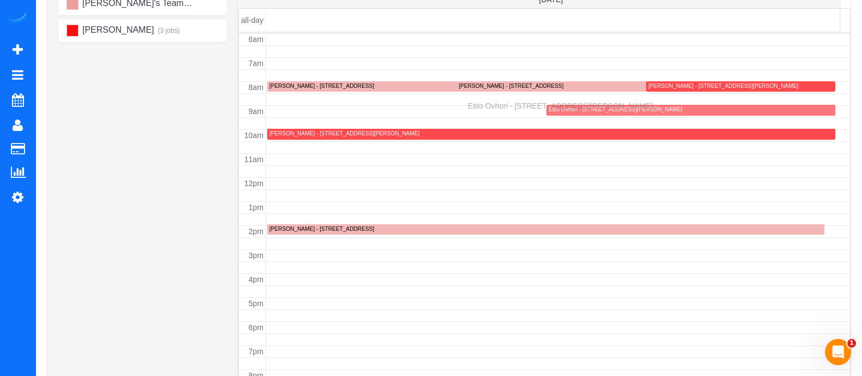
drag, startPoint x: 622, startPoint y: 225, endPoint x: 471, endPoint y: 104, distance: 193.9
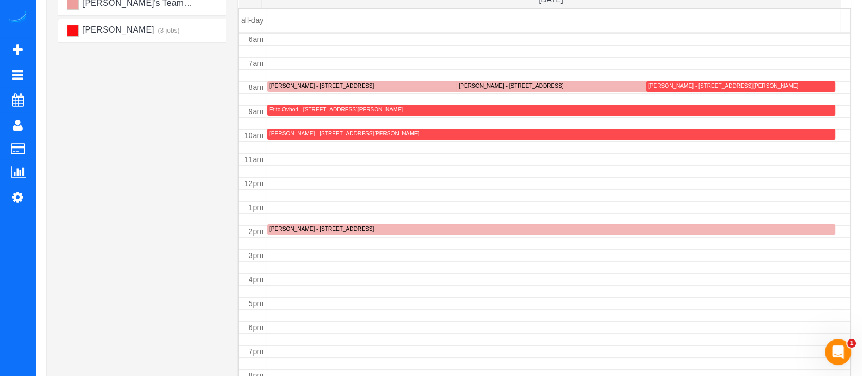
click at [678, 148] on td at bounding box center [558, 147] width 585 height 12
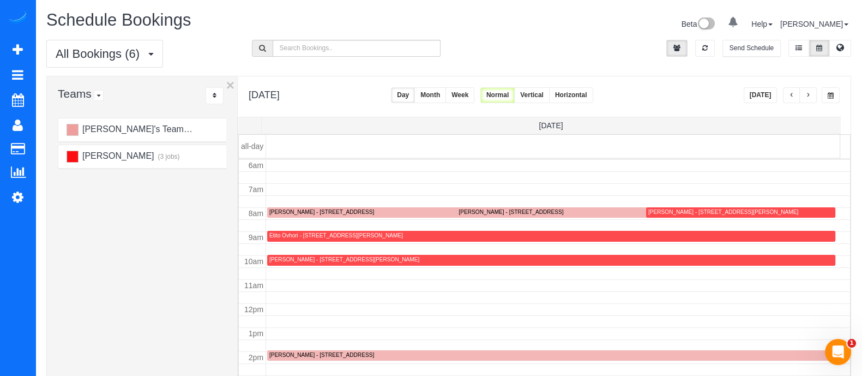
click at [816, 92] on button "button" at bounding box center [807, 95] width 17 height 16
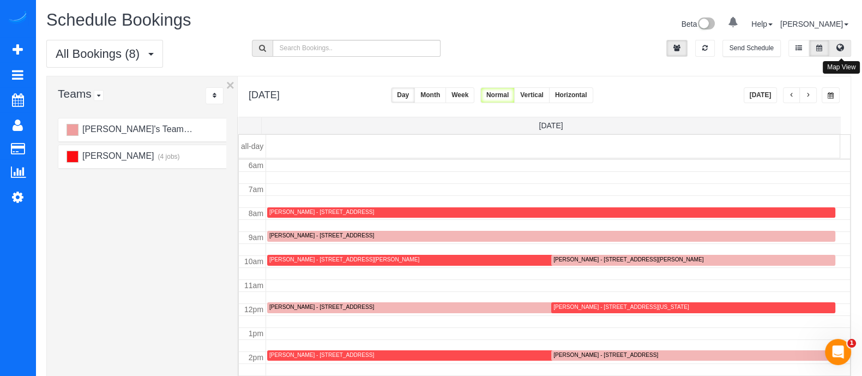
click at [842, 53] on button at bounding box center [840, 48] width 22 height 17
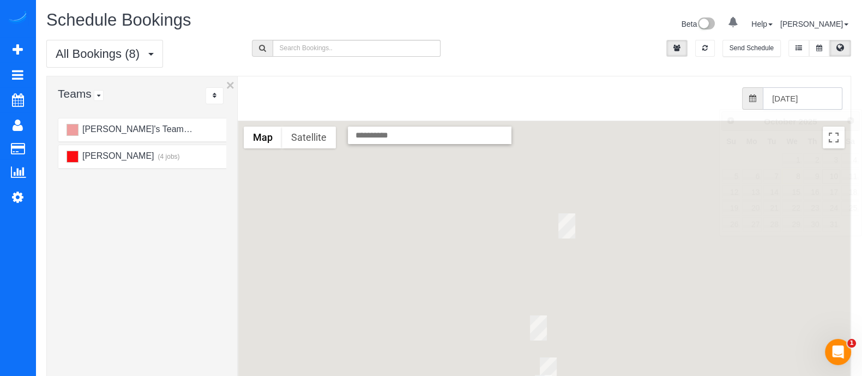
click at [786, 105] on input "10/10/2025" at bounding box center [803, 98] width 80 height 22
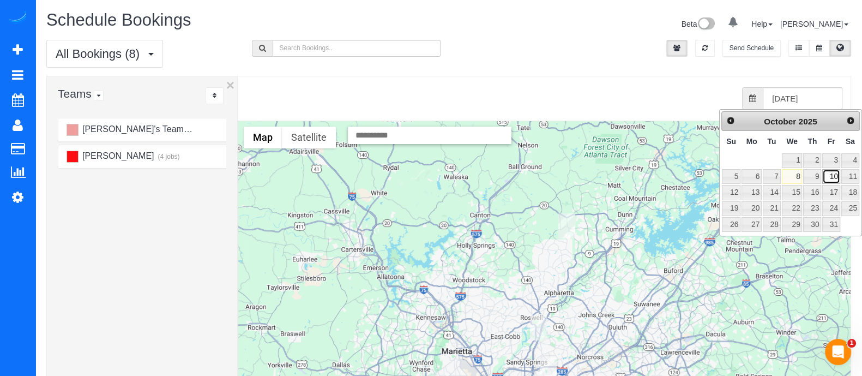
click at [832, 173] on link "10" at bounding box center [830, 176] width 17 height 15
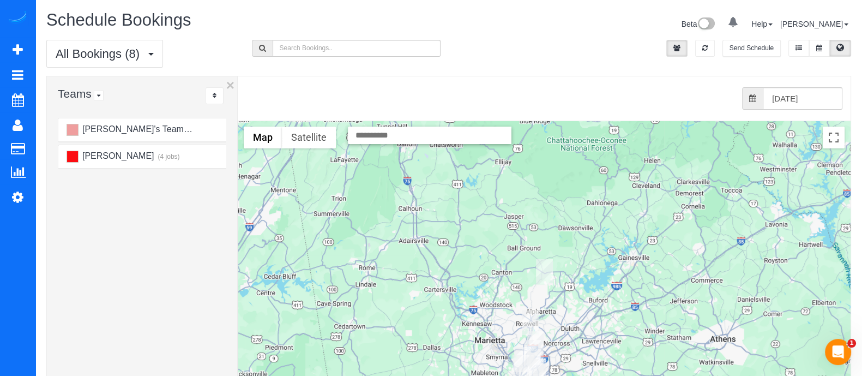
click at [591, 321] on div at bounding box center [544, 338] width 612 height 435
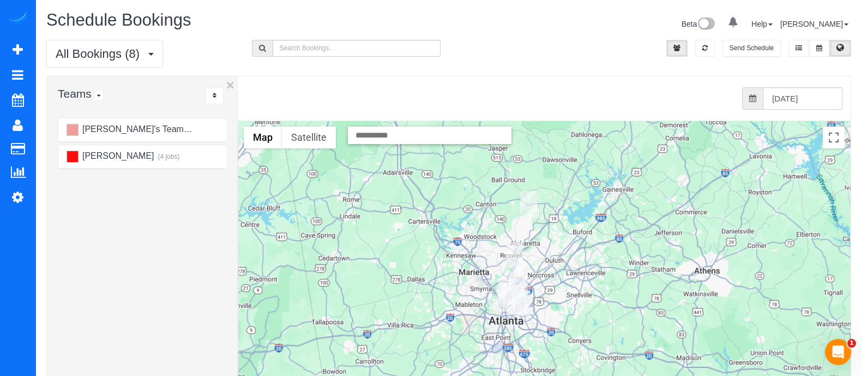
drag, startPoint x: 590, startPoint y: 321, endPoint x: 574, endPoint y: 248, distance: 74.9
click at [574, 248] on div at bounding box center [544, 338] width 612 height 435
